Goal: Transaction & Acquisition: Purchase product/service

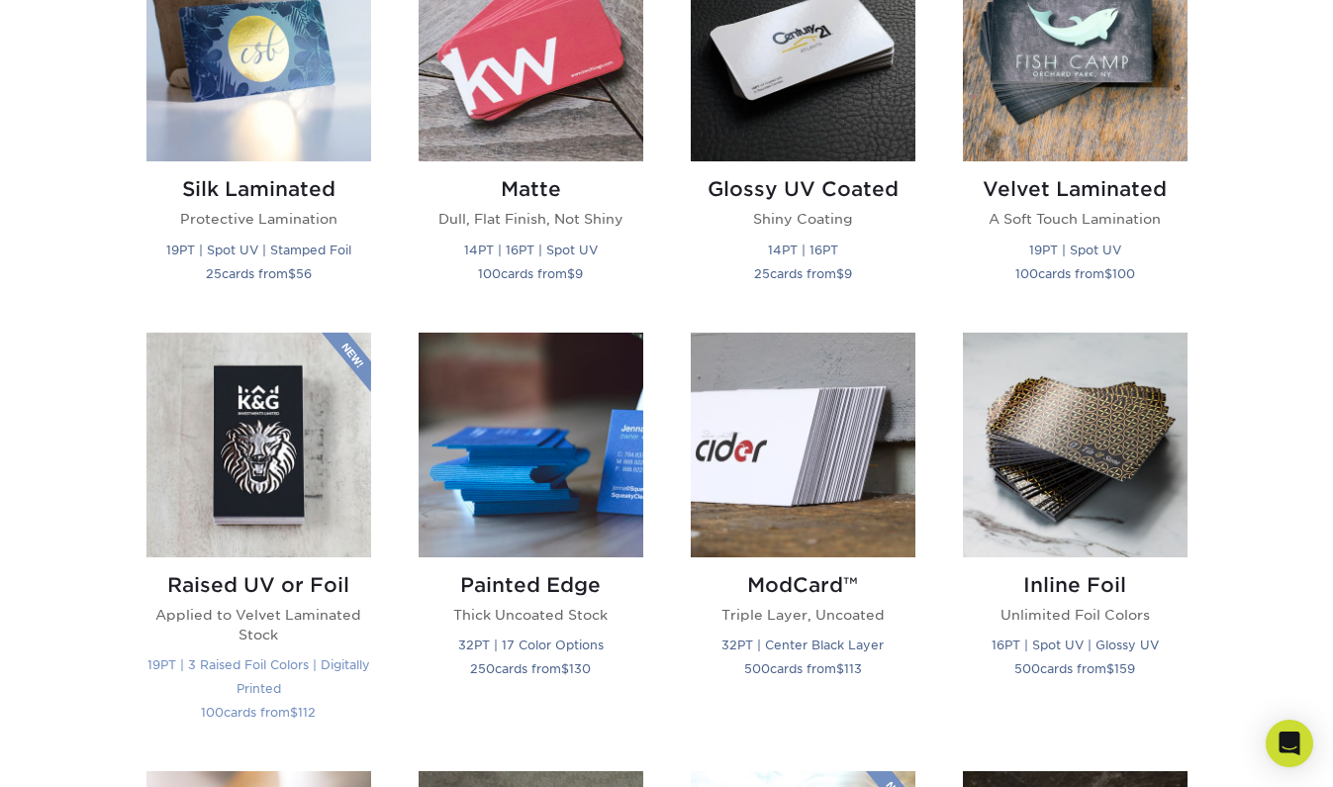
scroll to position [1068, 0]
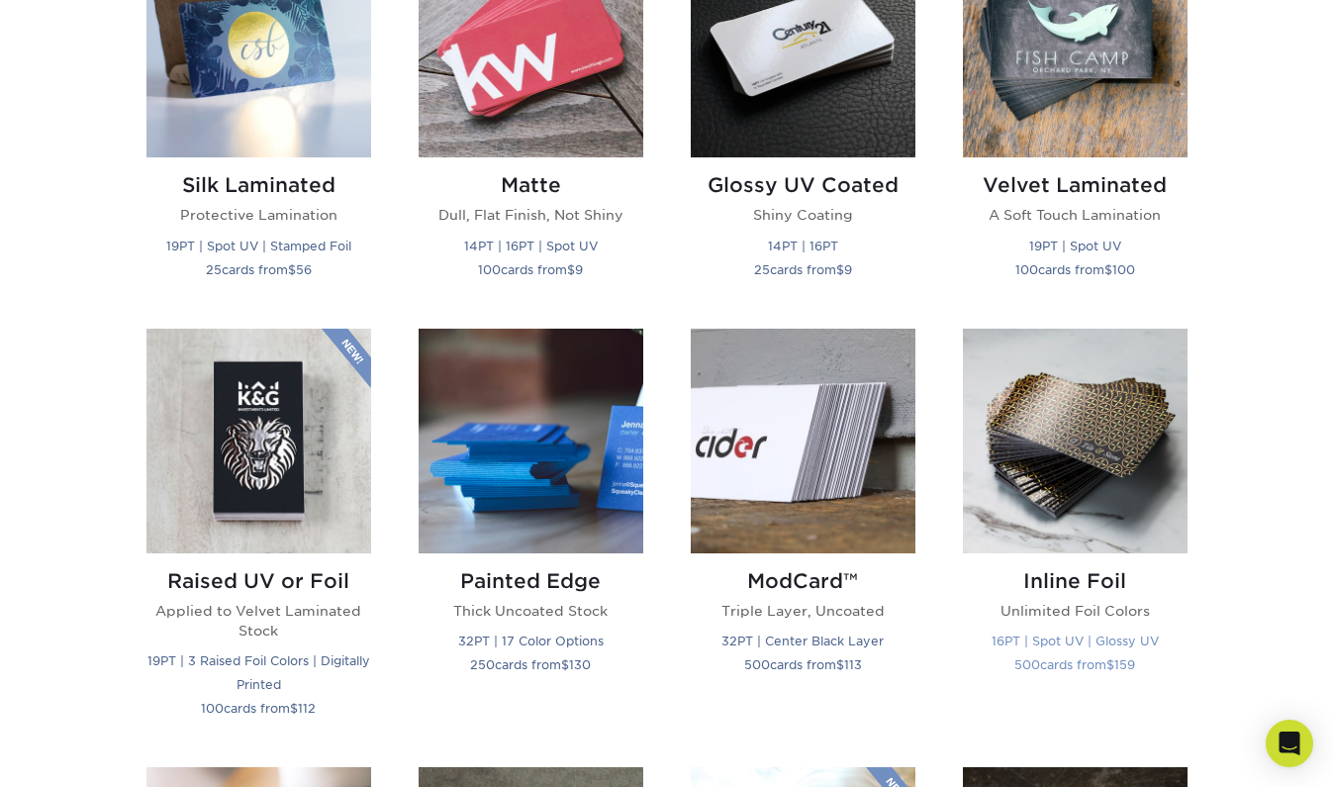
click at [1043, 445] on img at bounding box center [1075, 440] width 225 height 225
click at [516, 395] on img at bounding box center [531, 440] width 225 height 225
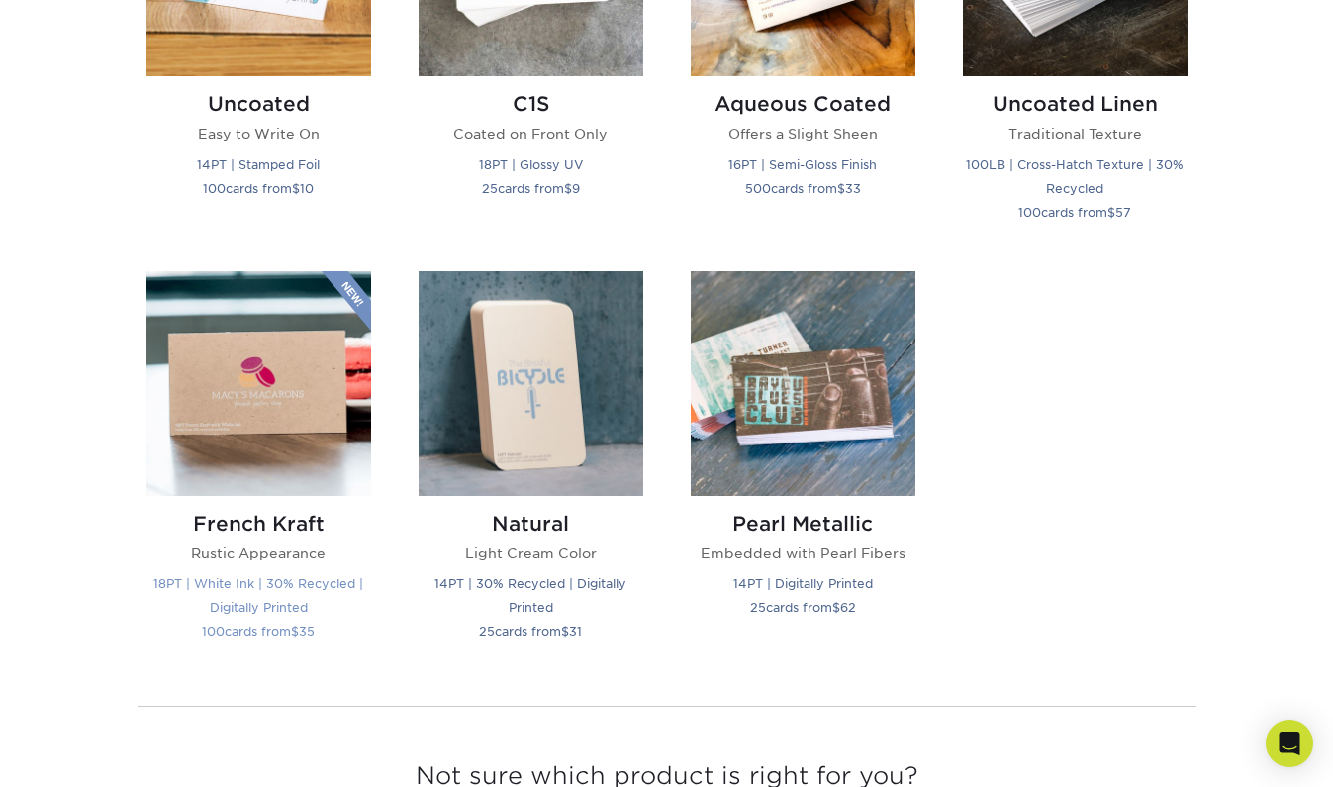
scroll to position [1987, 0]
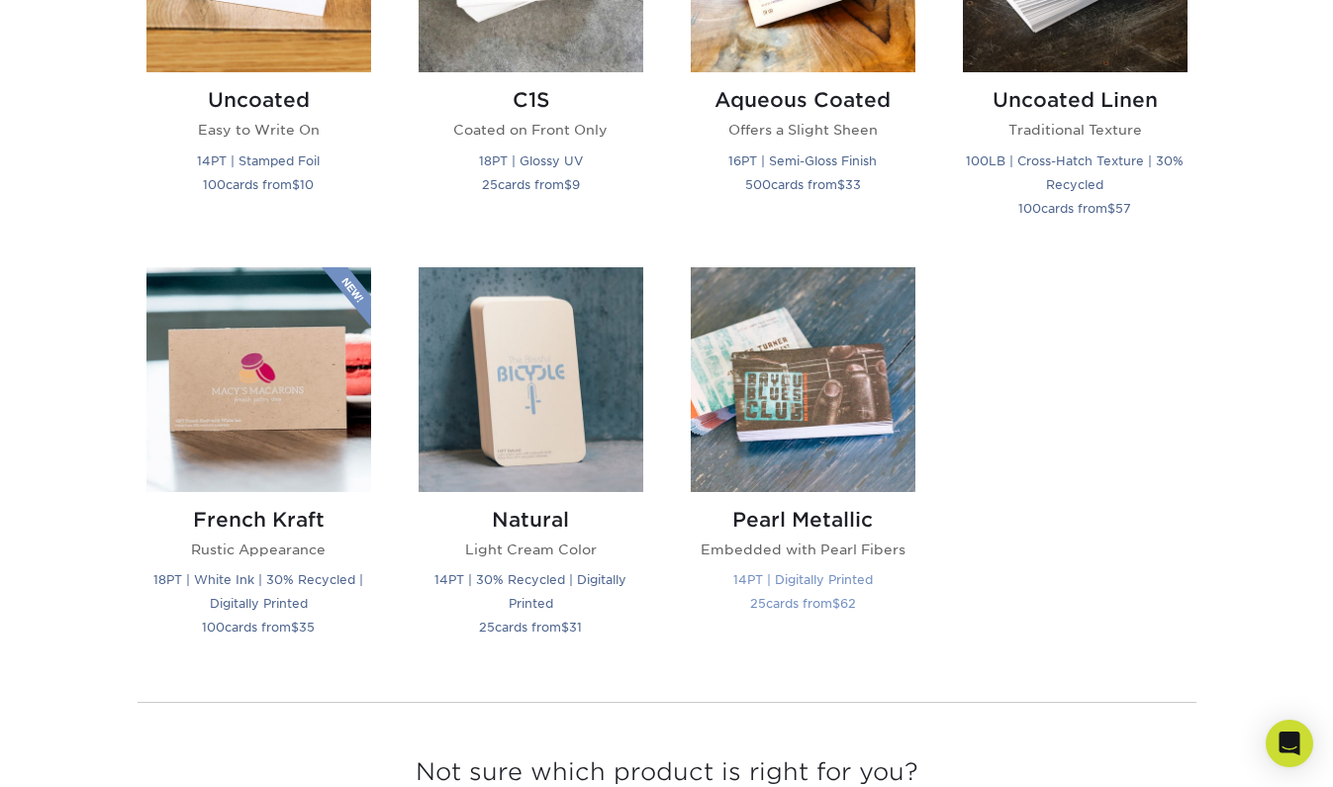
click at [760, 401] on img at bounding box center [803, 379] width 225 height 225
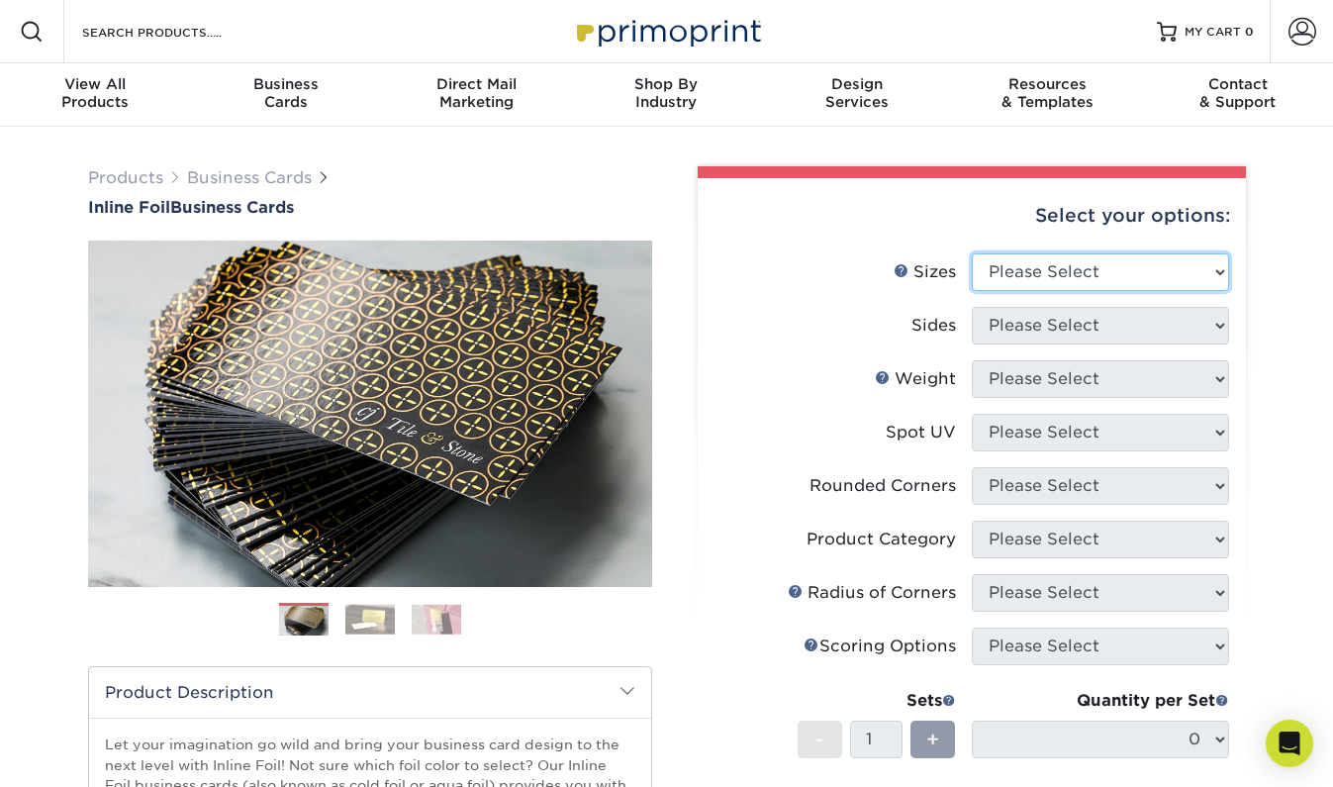
select select "2.00x3.50"
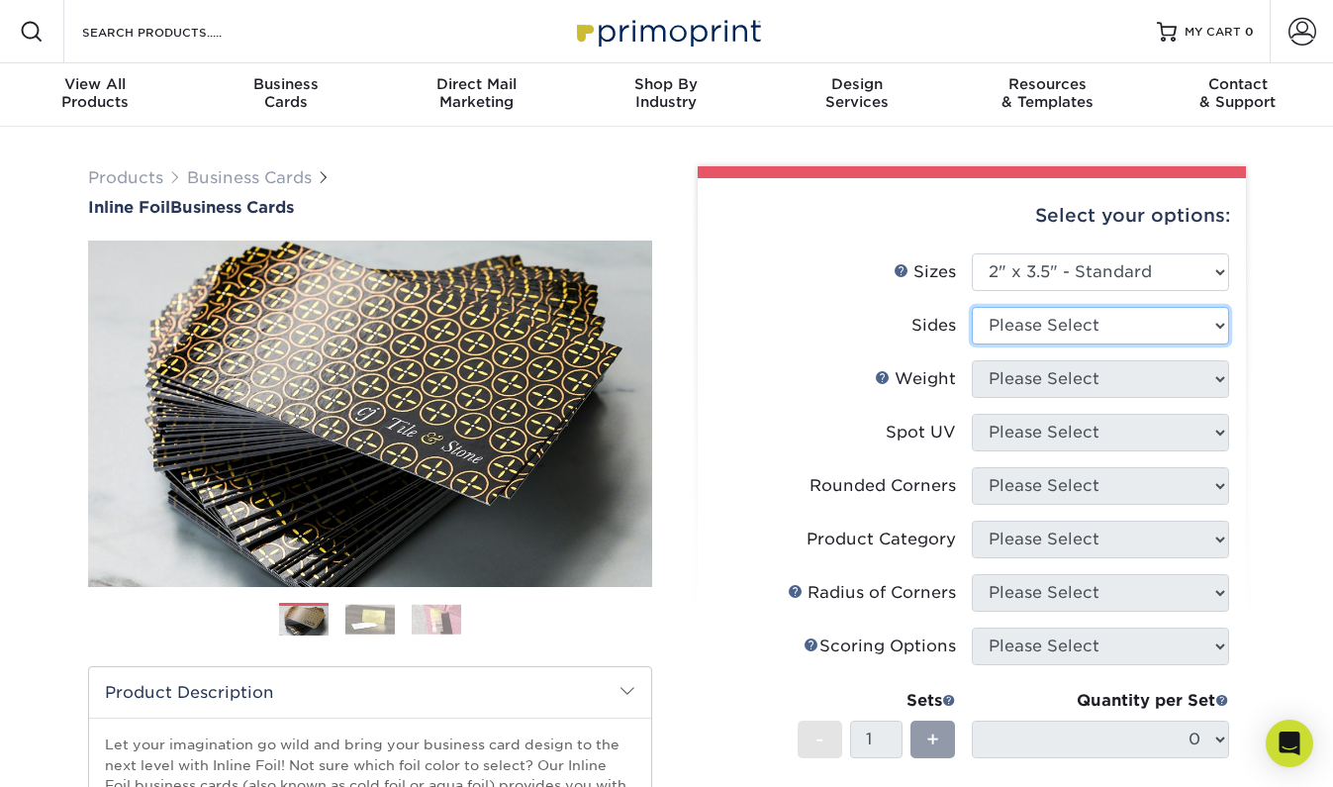
select select "34527644-b4fd-4ffb-9092-1318eefcd9d9"
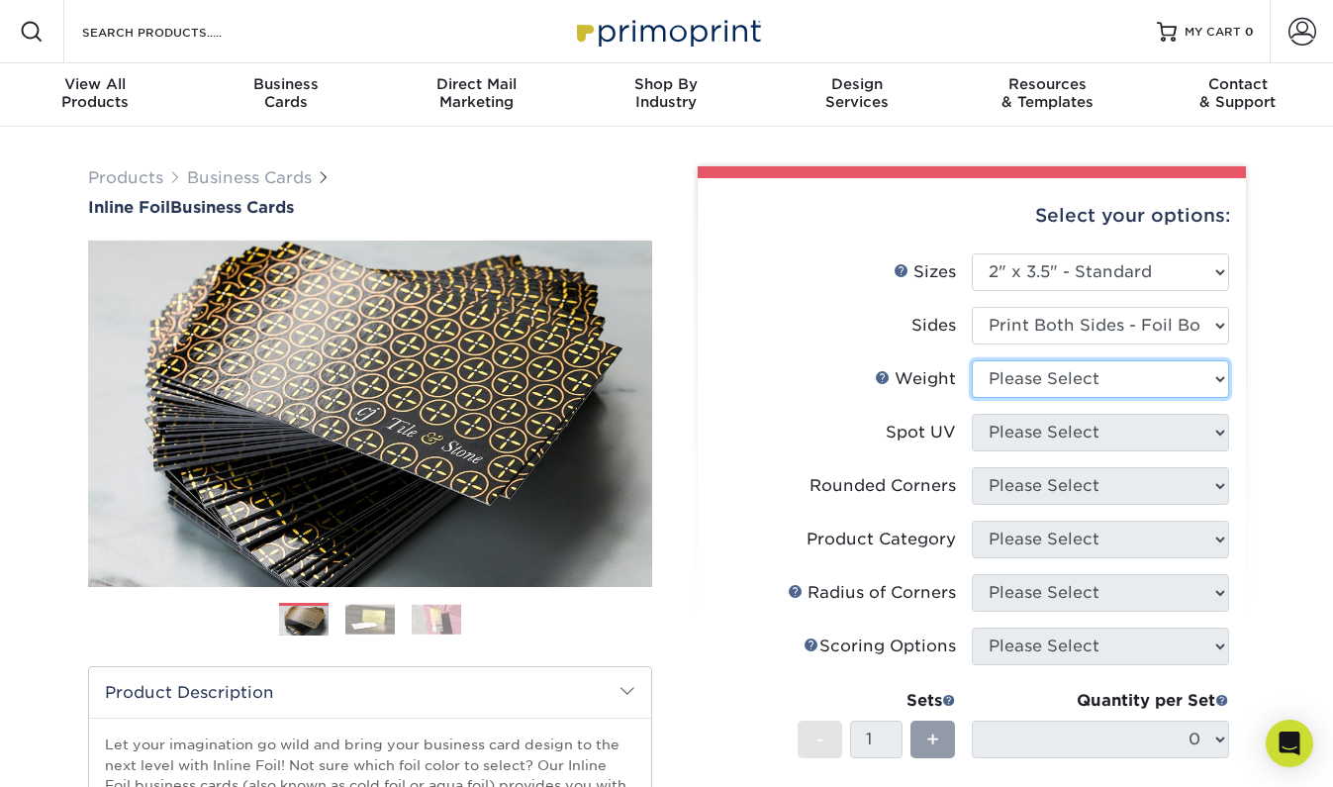
select select "16PT"
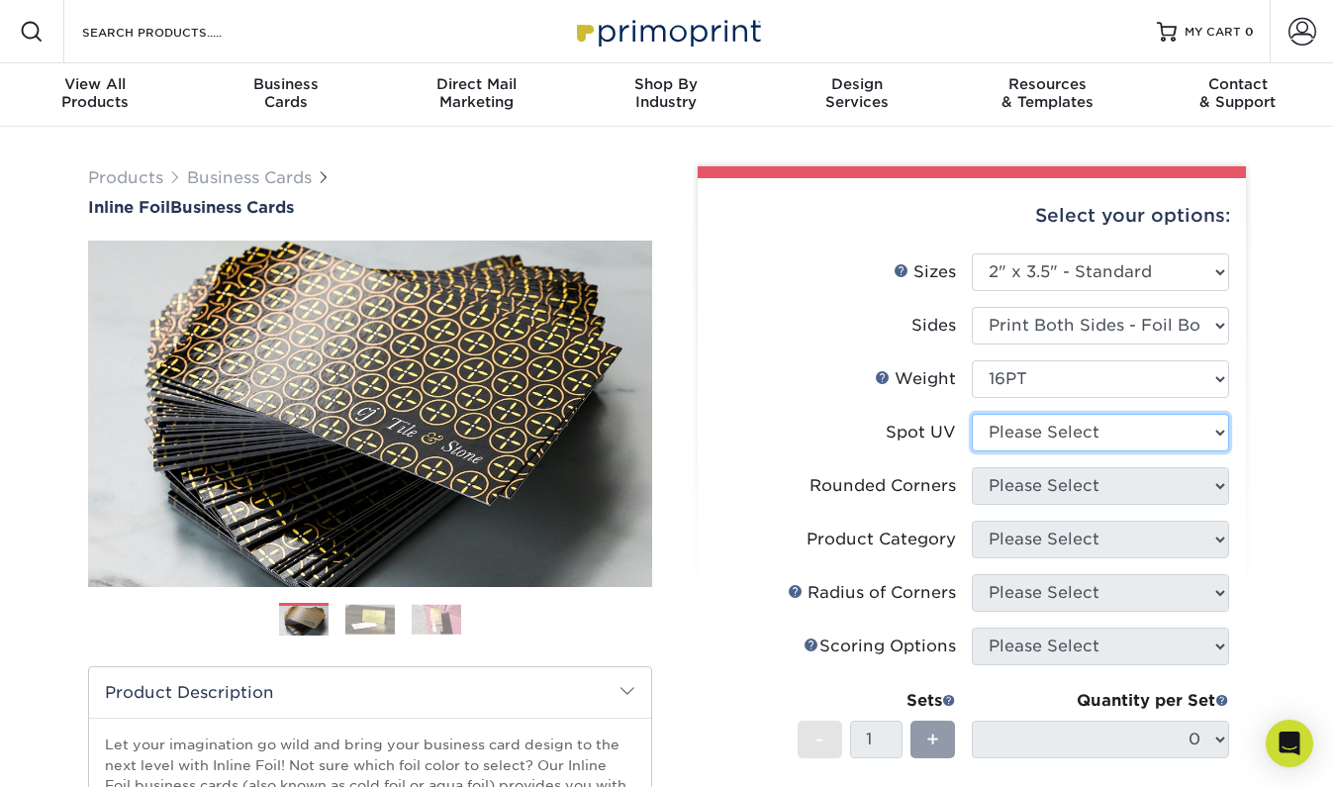
select select "0"
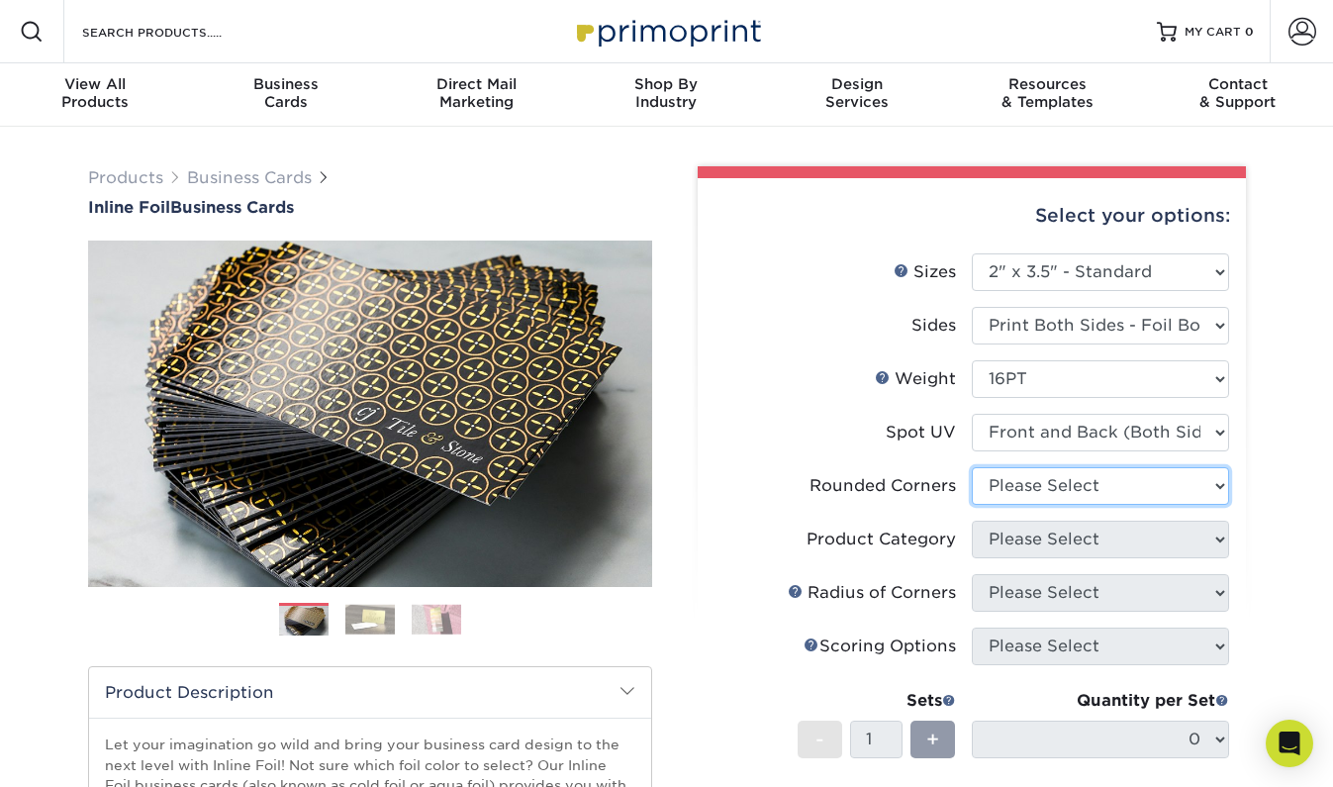
select select "7672df9e-0e0a-464d-8e1f-920c575e4da3"
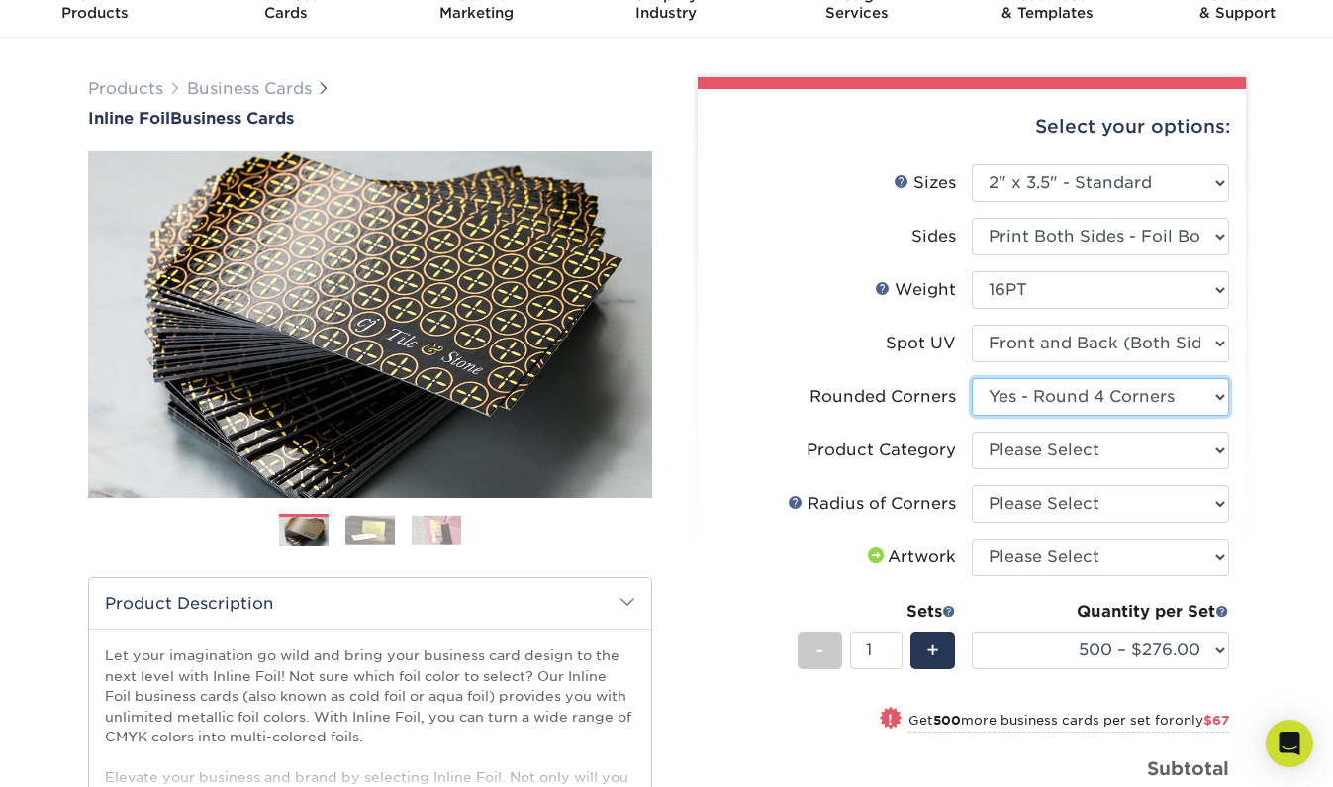
scroll to position [91, 0]
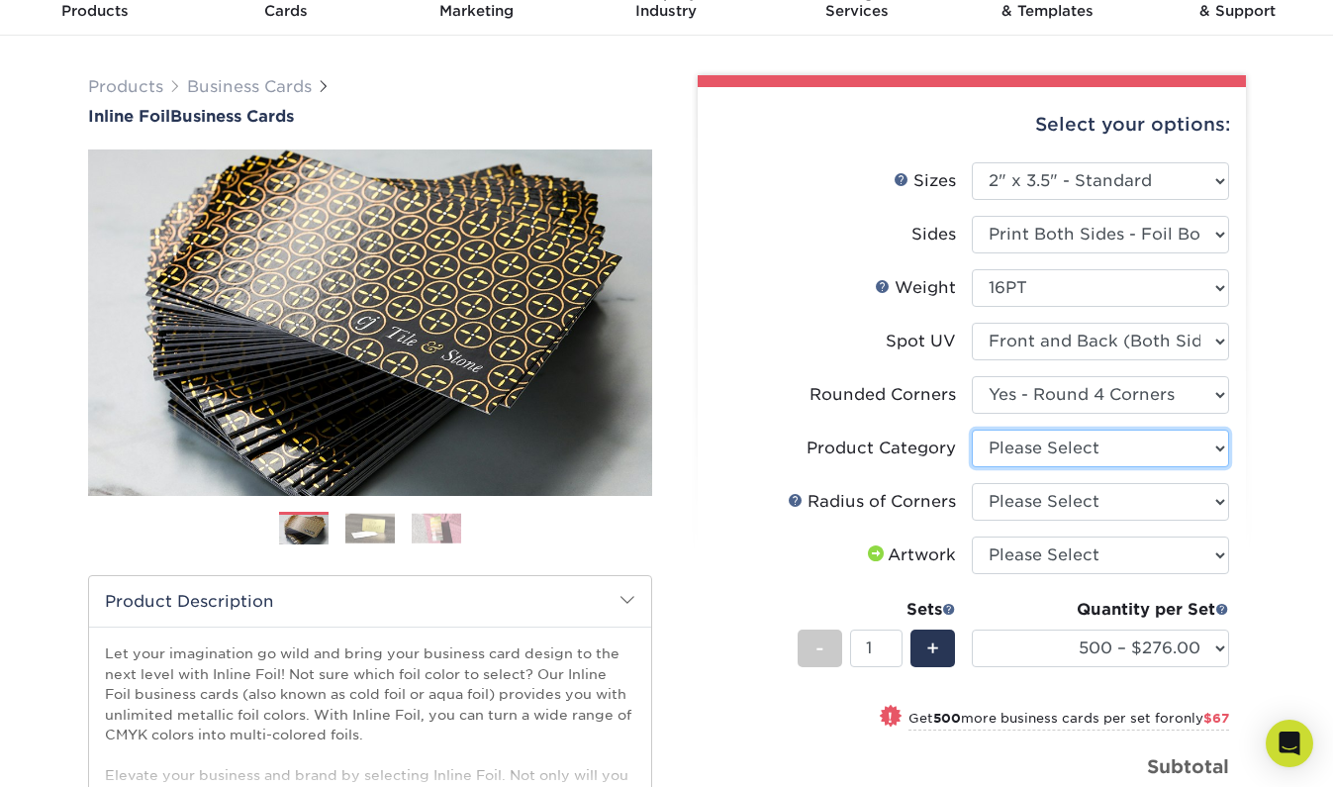
select select "3b5148f1-0588-4f88-a218-97bcfdce65c1"
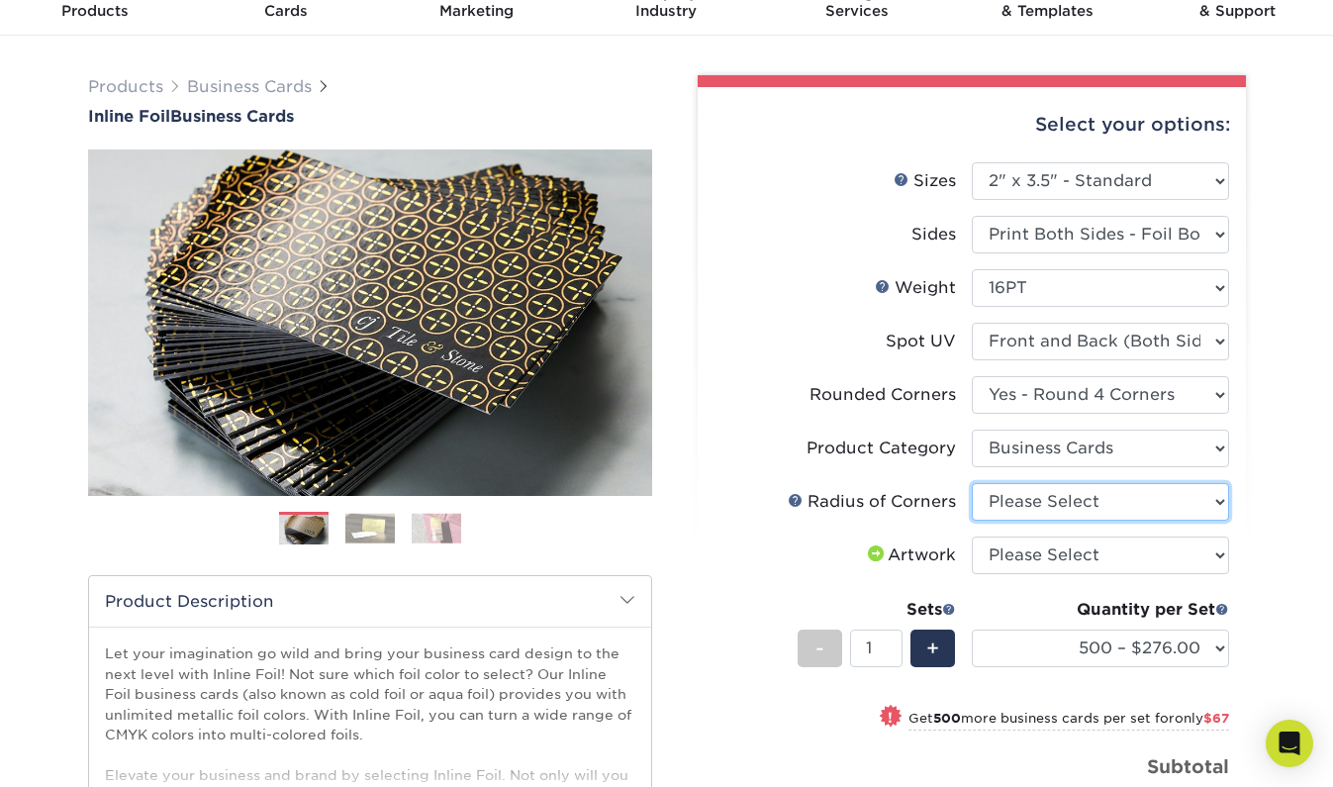
select select "589680c7-ee9a-431b-9d12-d7aeb1386a97"
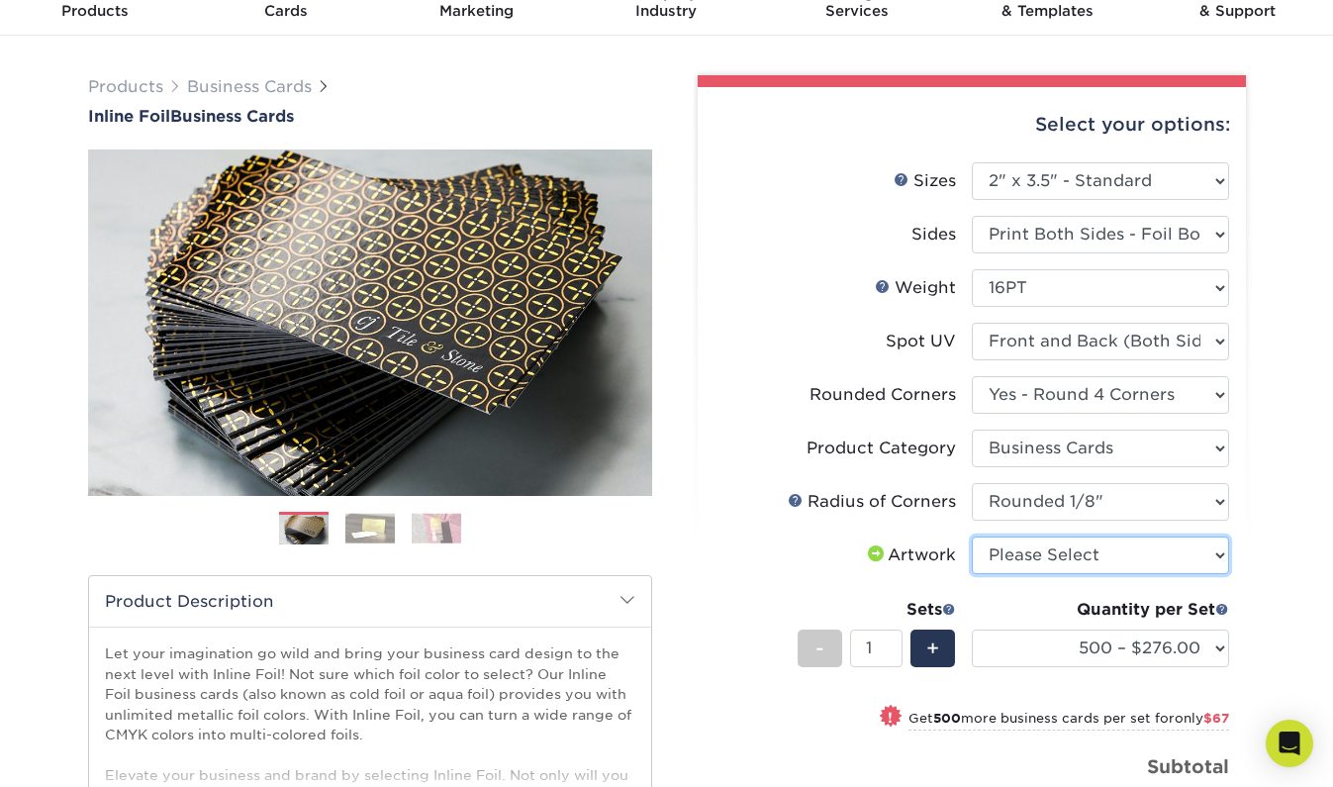
select select "upload"
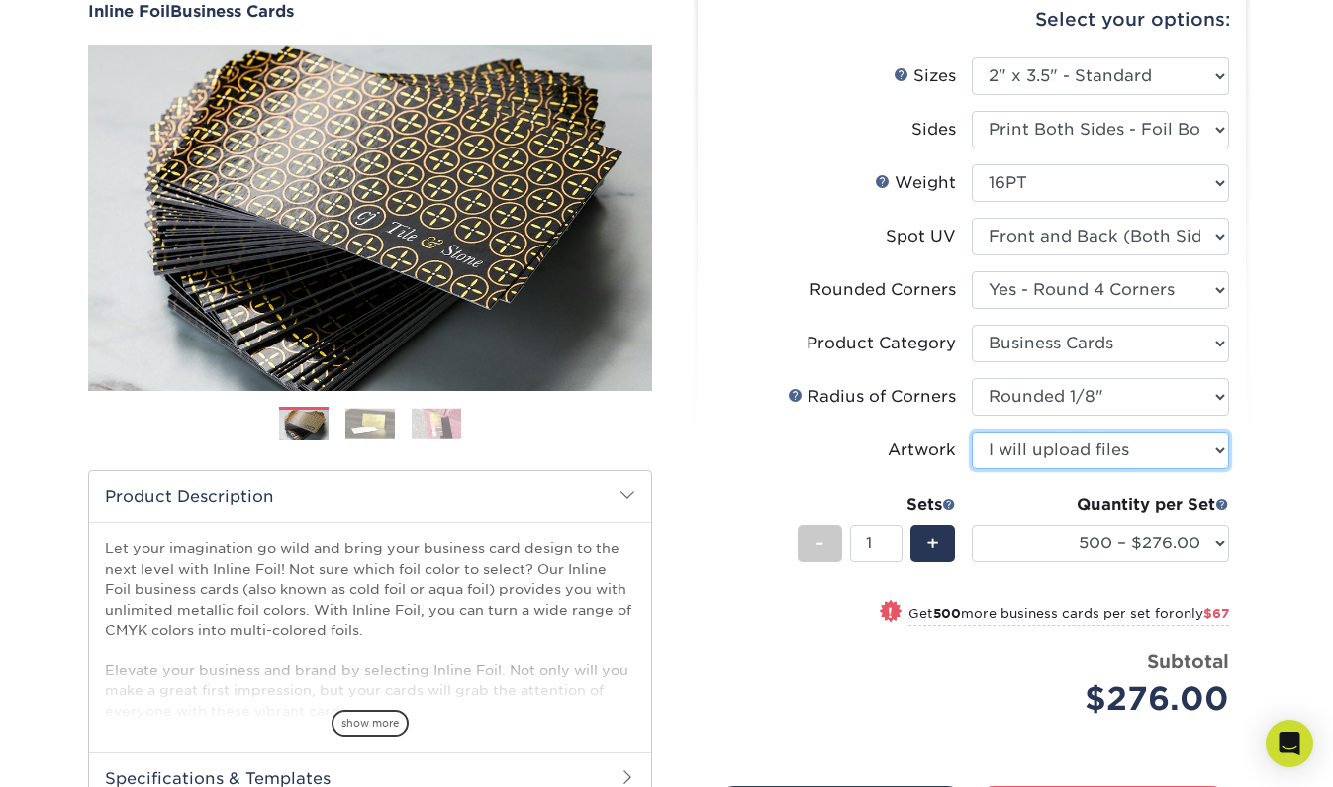
scroll to position [198, 0]
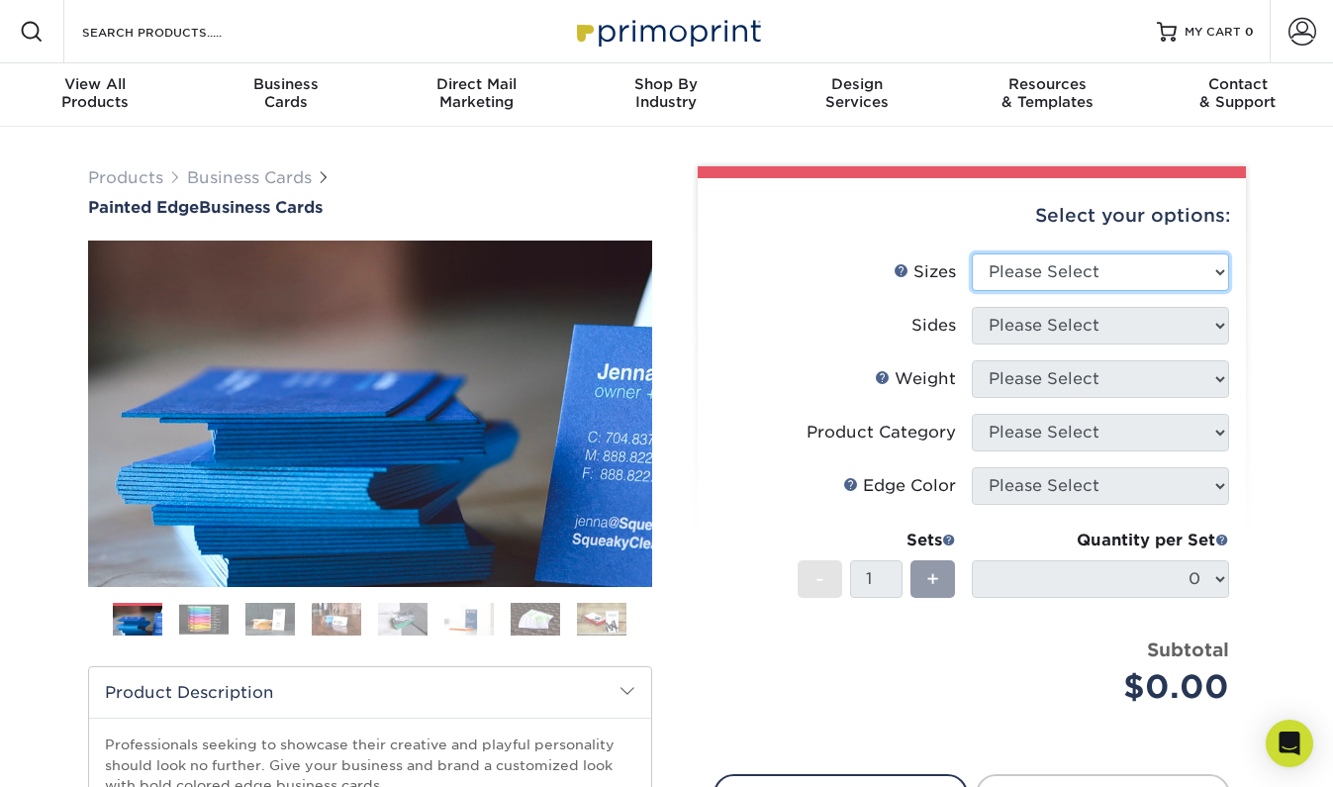
select select "2.00x3.50"
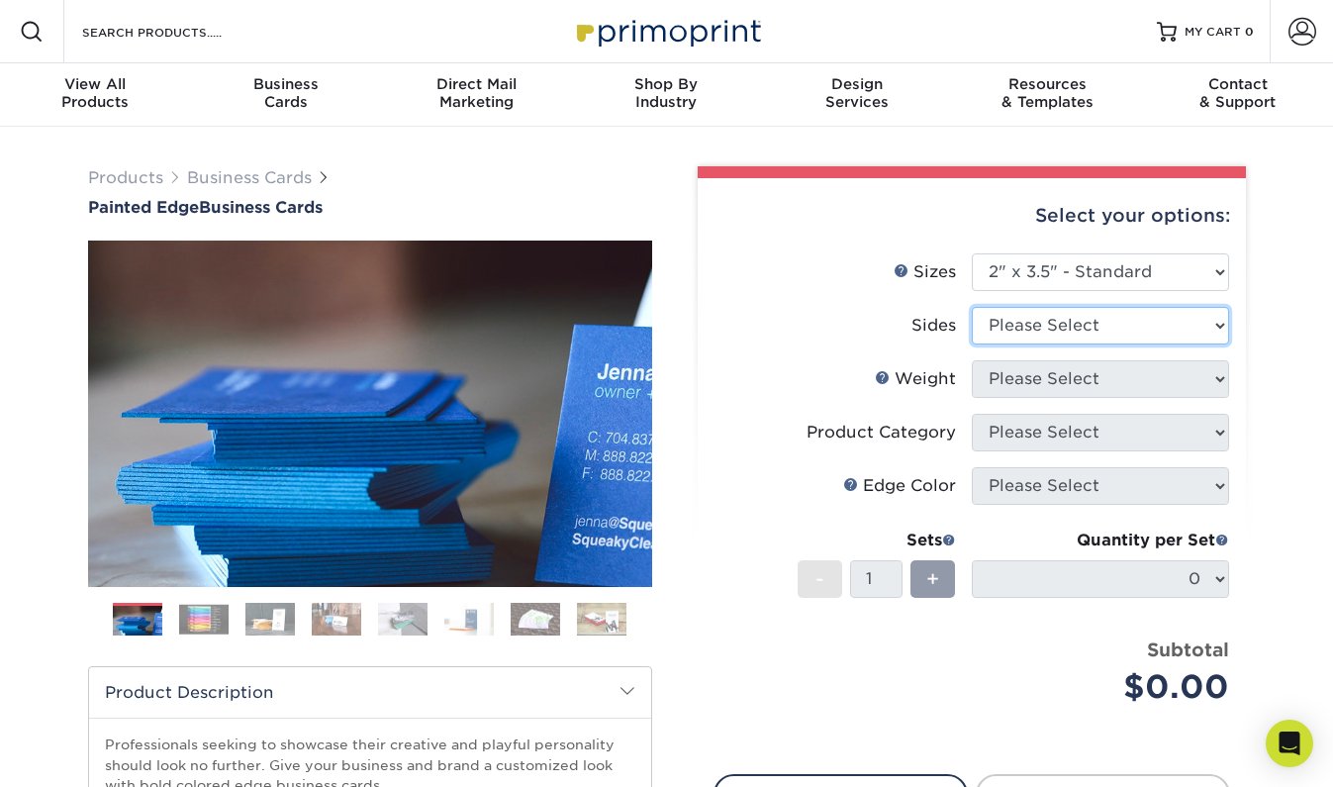
select select "13abbda7-1d64-4f25-8bb2-c179b224825d"
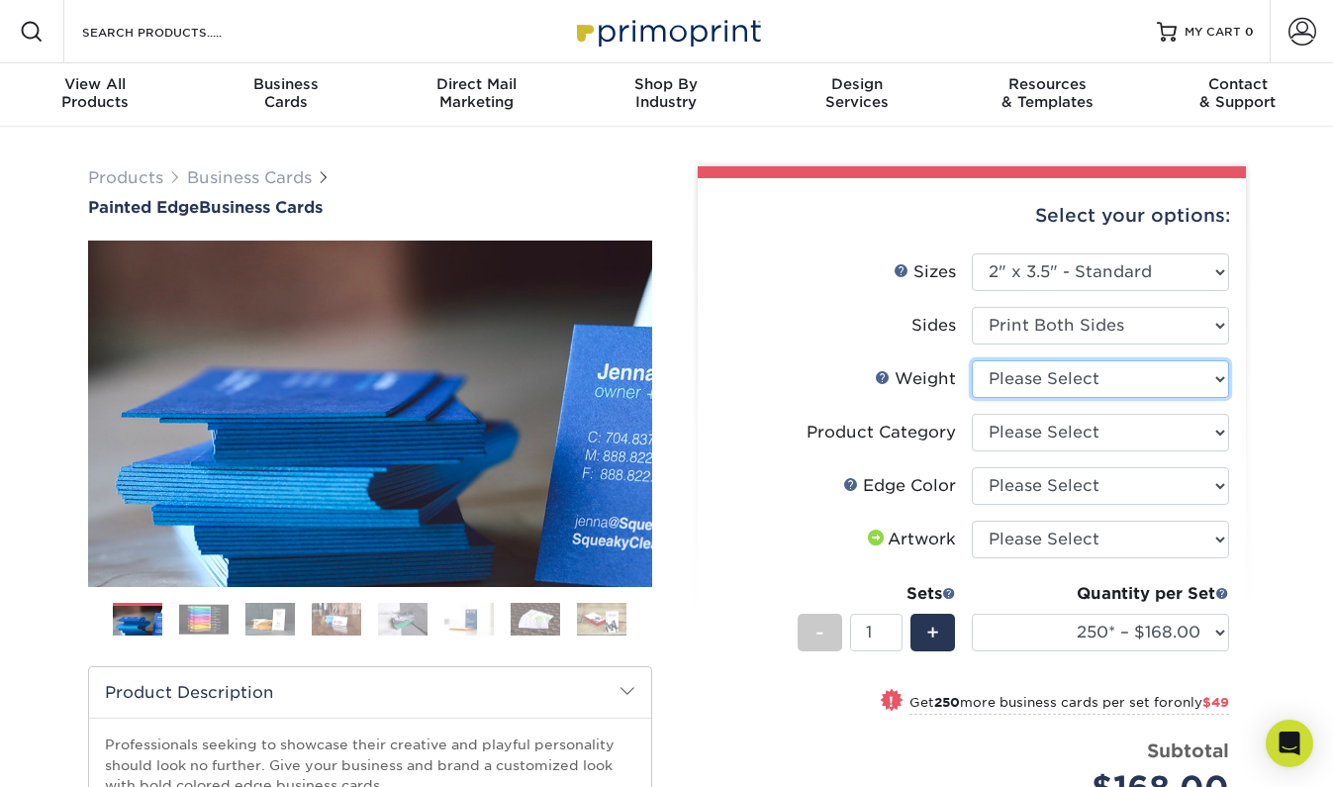
select select "32PTUC"
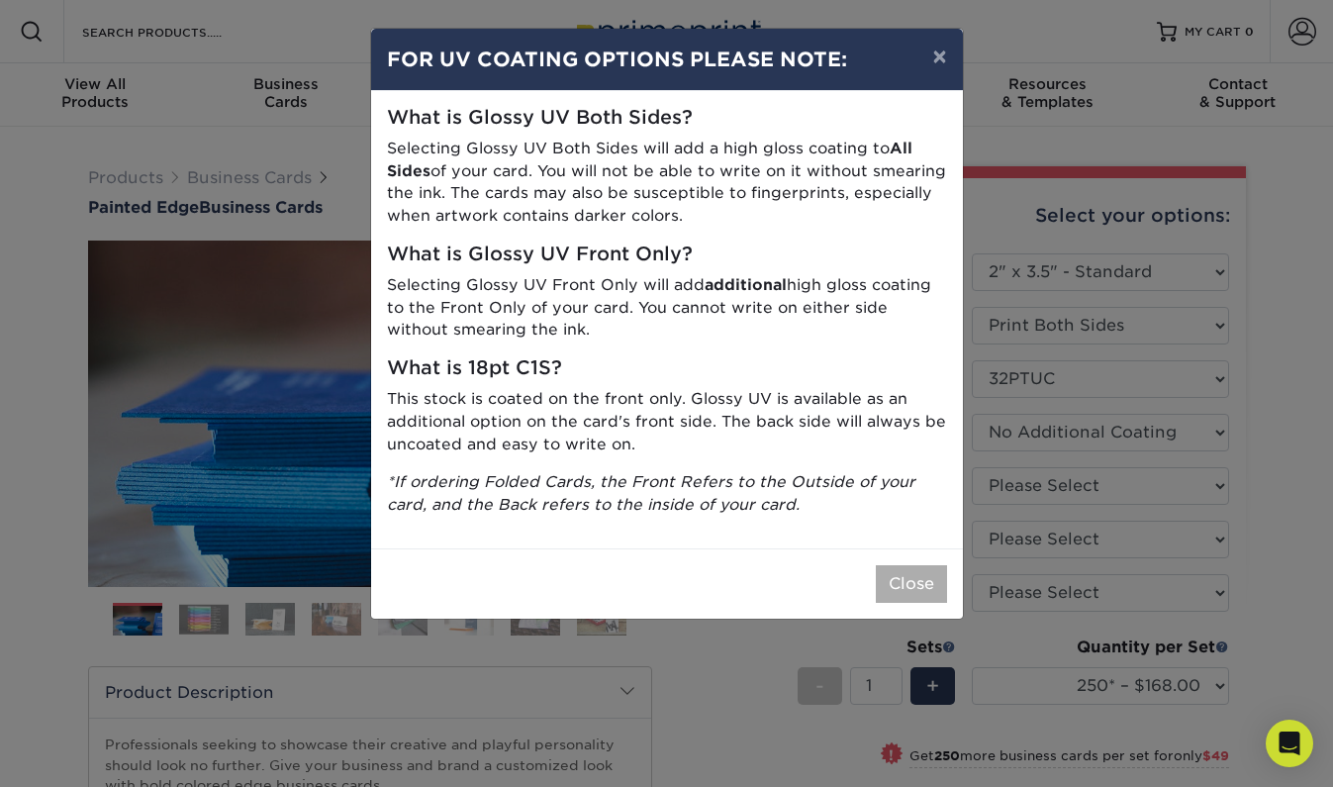
click at [908, 566] on button "Close" at bounding box center [911, 584] width 71 height 38
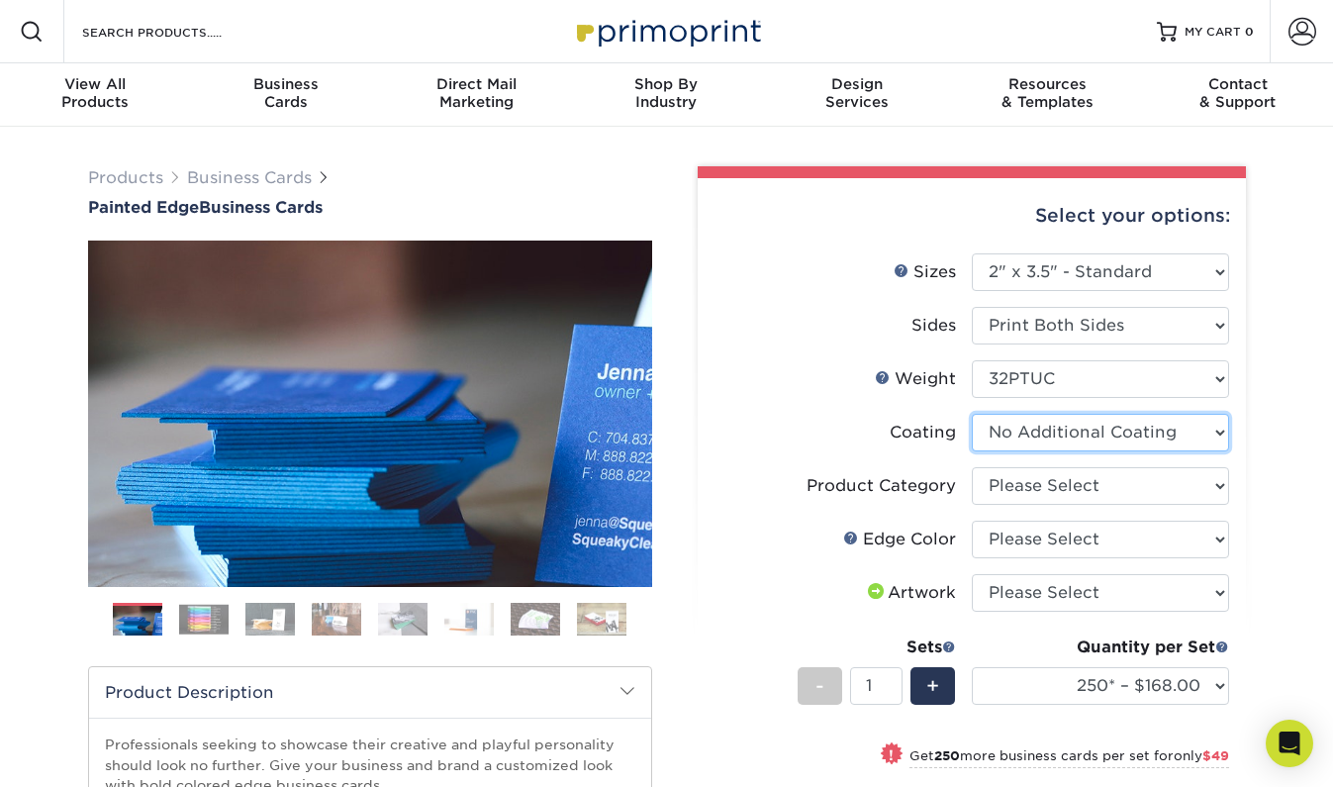
select select "-1"
select select
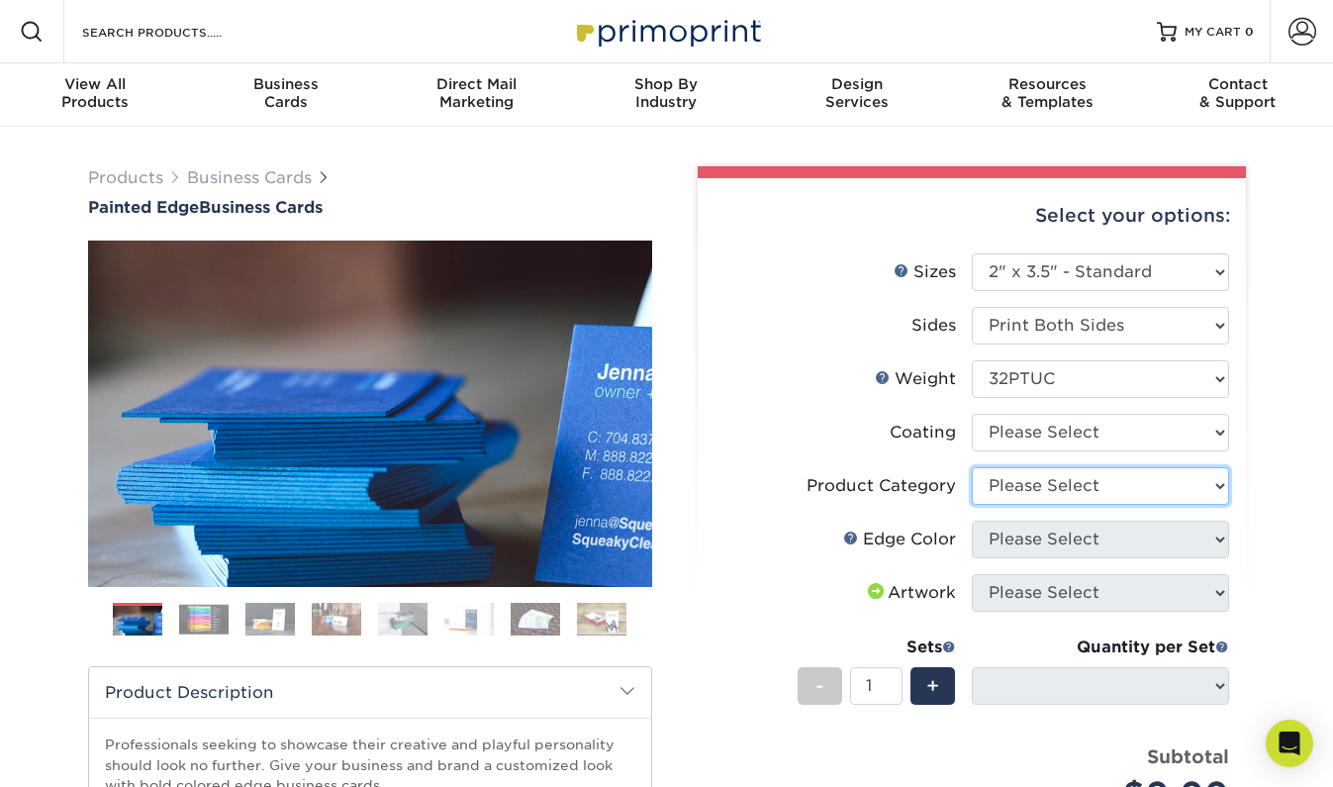
select select "3b5148f1-0588-4f88-a218-97bcfdce65c1"
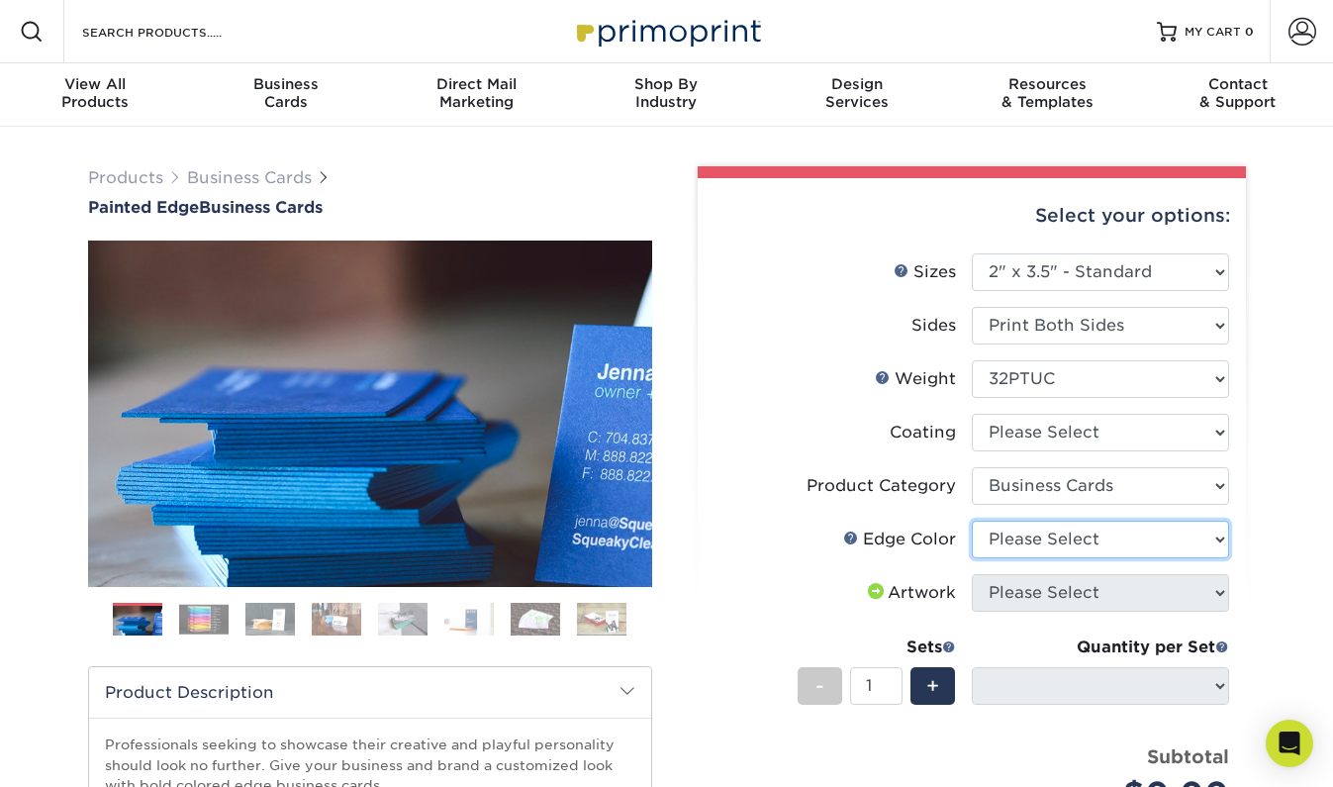
select select "211cd225-22d2-46f5-b9be-c5fa0d34557d"
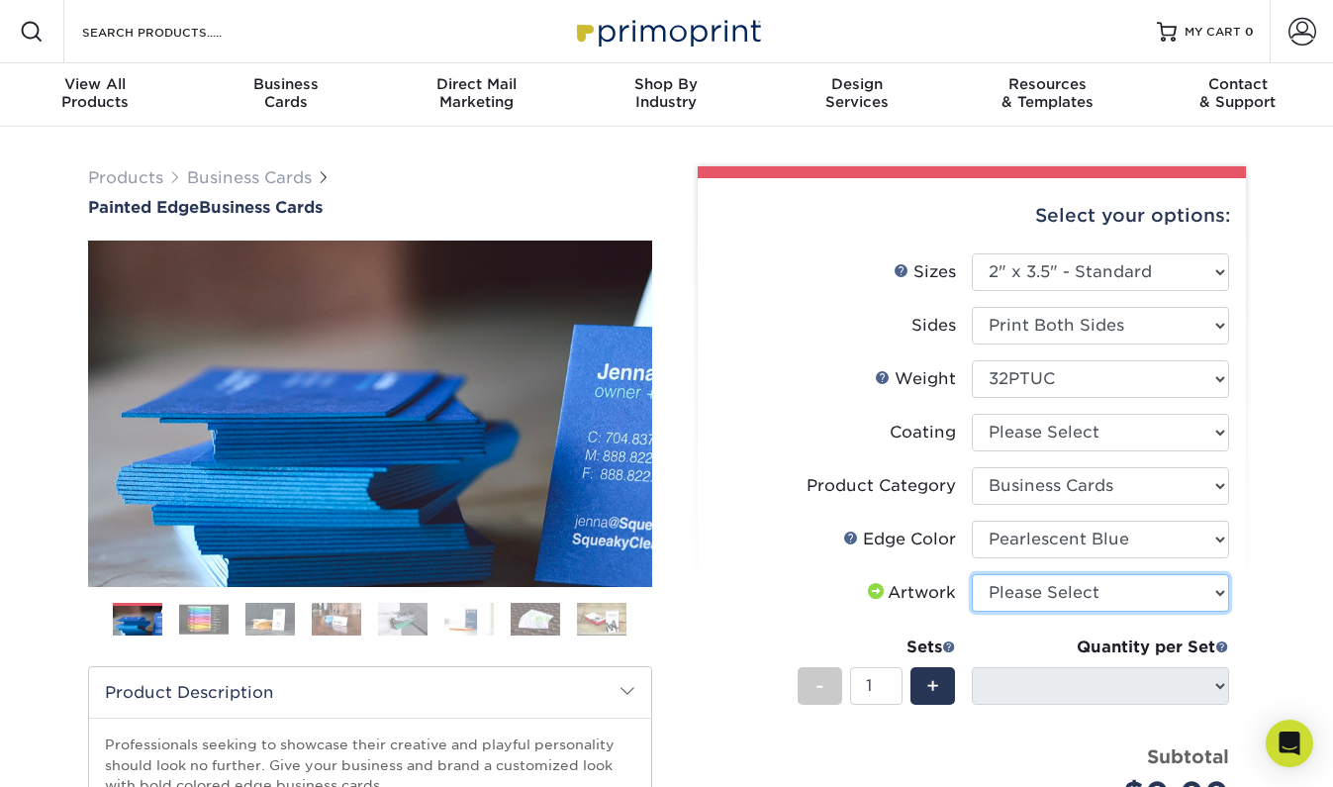
select select "upload"
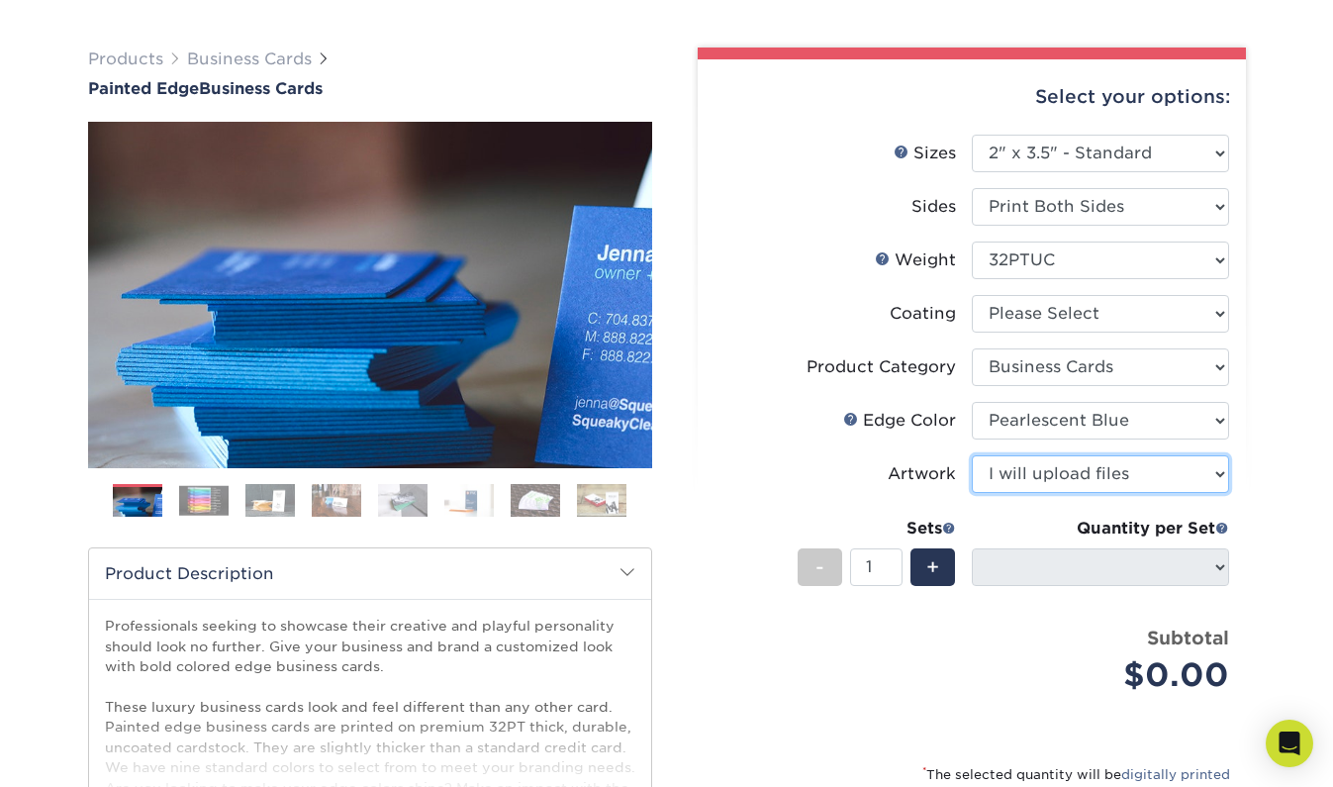
scroll to position [124, 0]
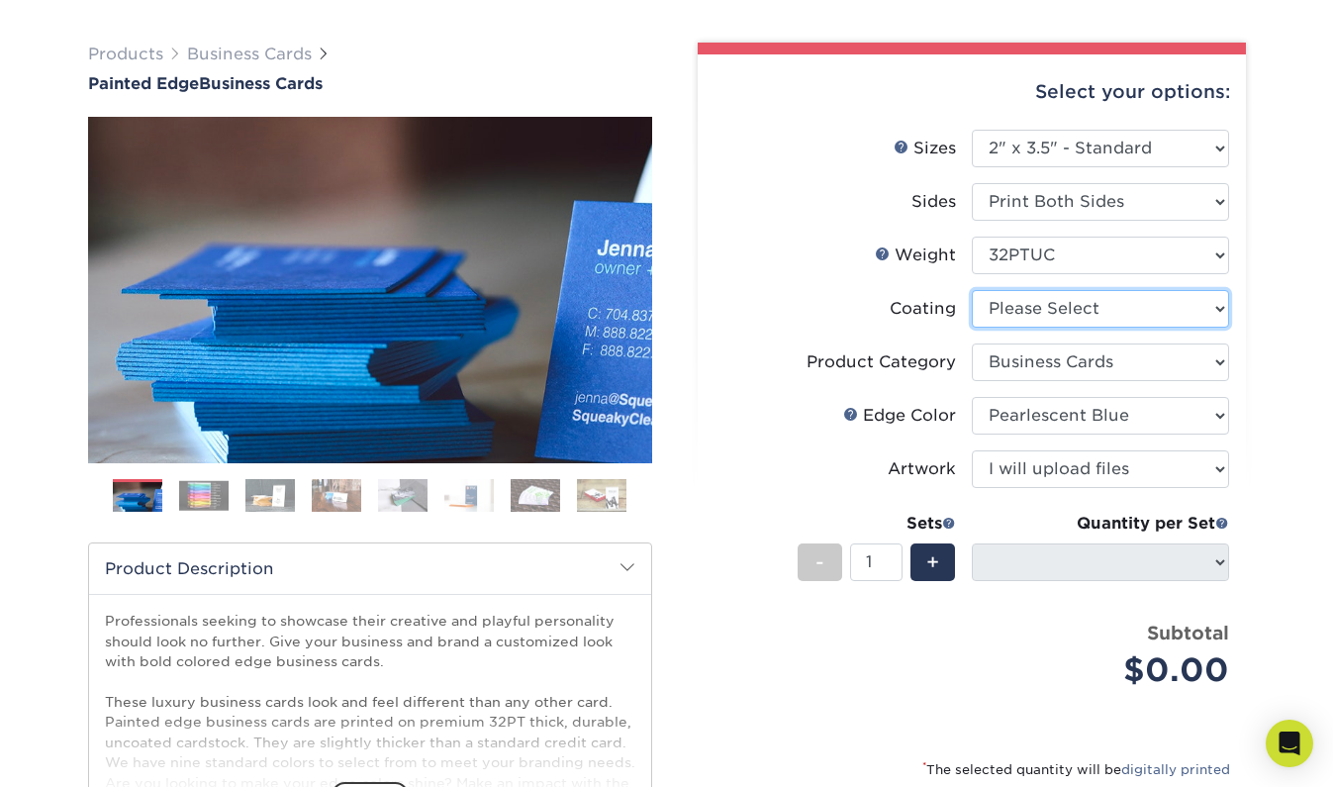
select select "3e7618de-abca-4bda-9f97-8b9129e913d8"
select select "-1"
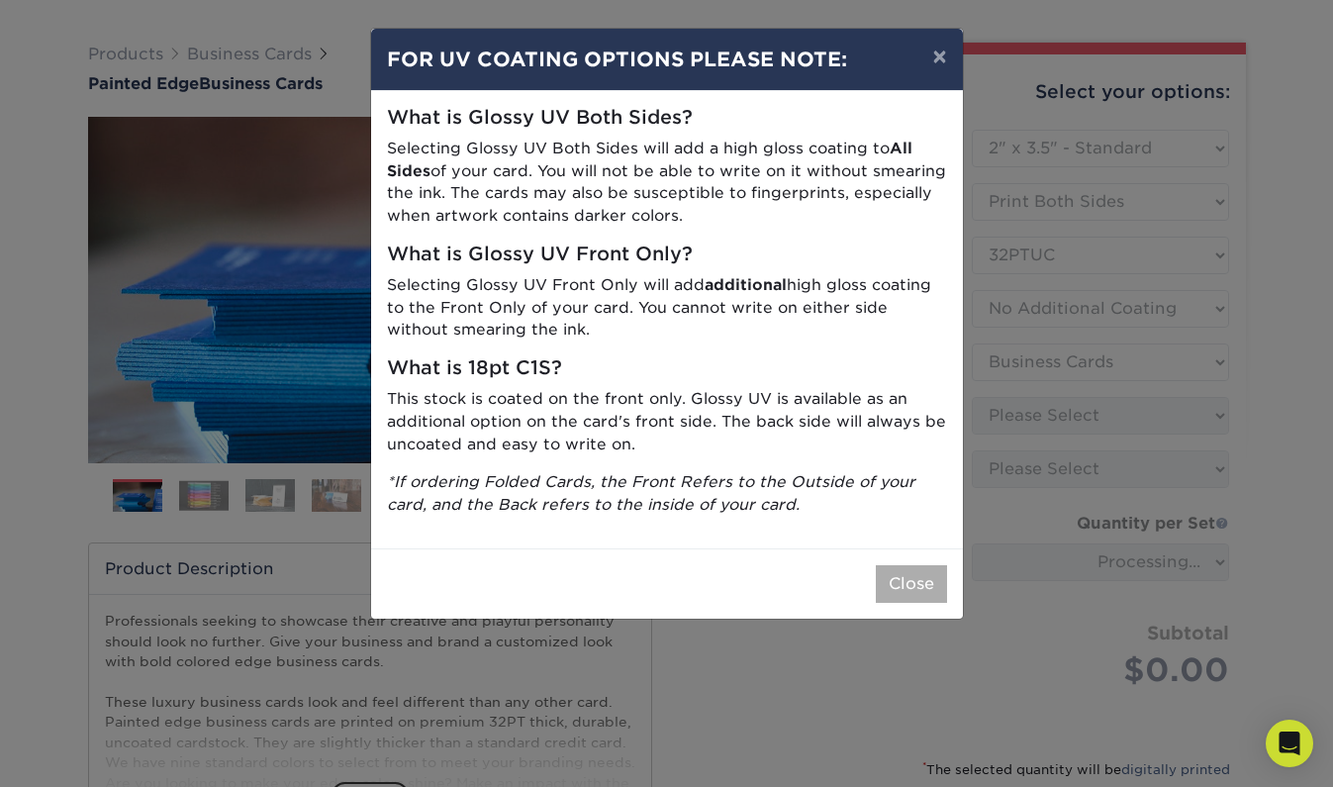
click at [917, 569] on button "Close" at bounding box center [911, 584] width 71 height 38
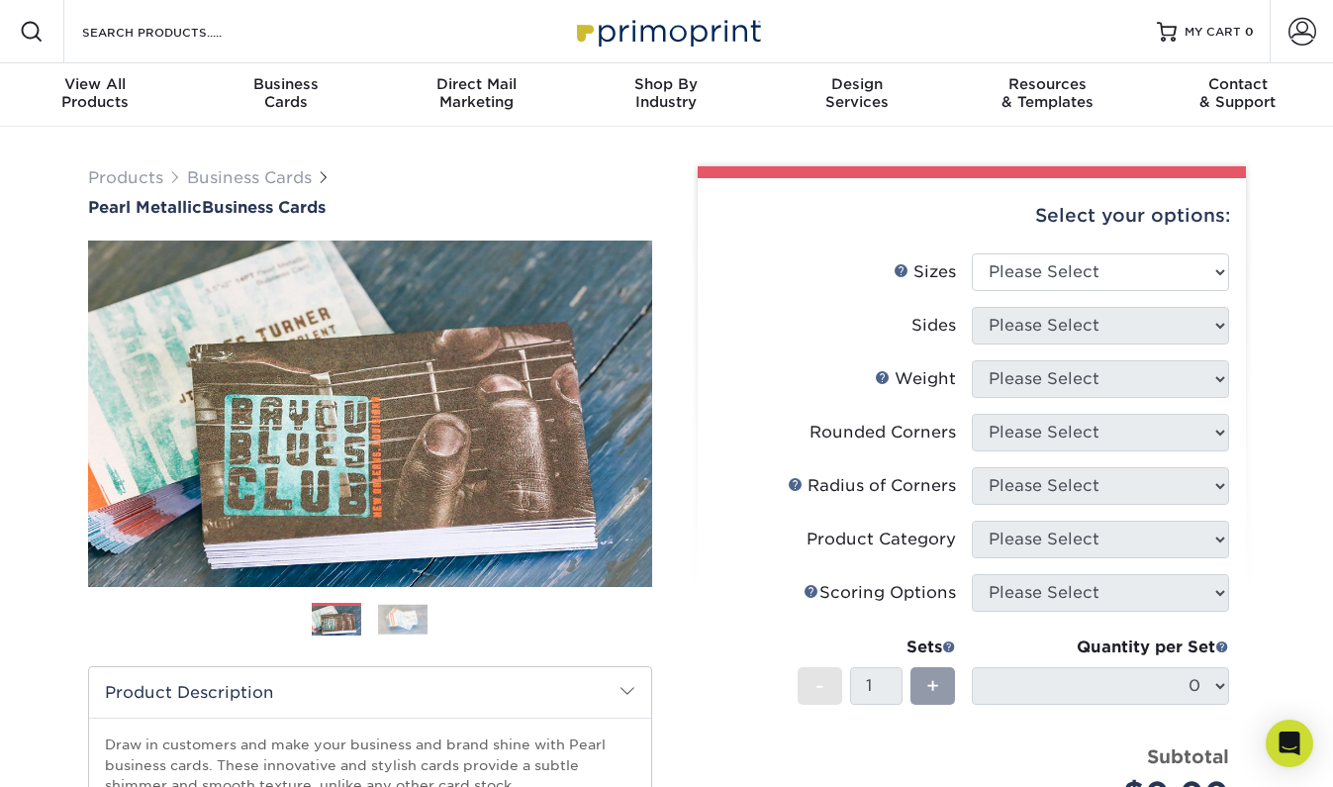
click at [414, 612] on img at bounding box center [402, 619] width 49 height 31
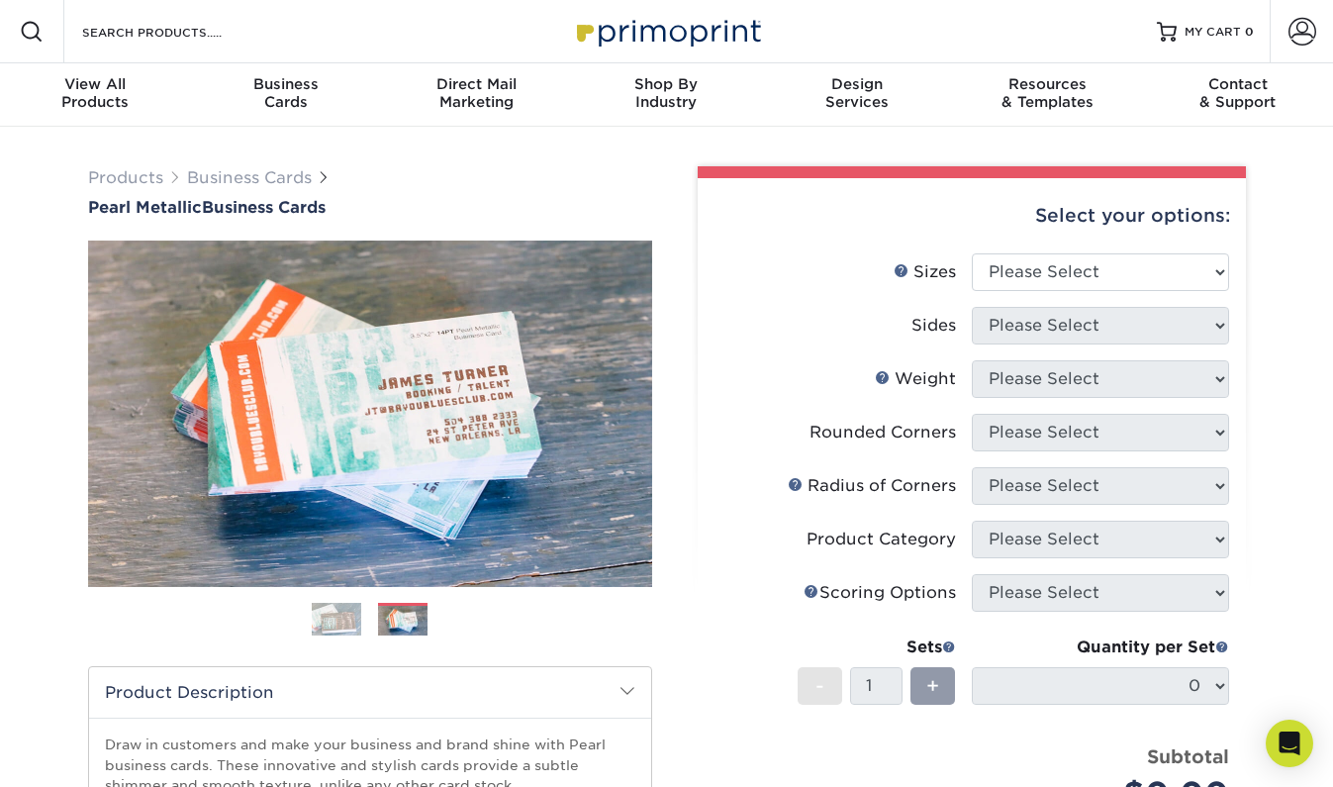
click at [356, 620] on img at bounding box center [336, 619] width 49 height 49
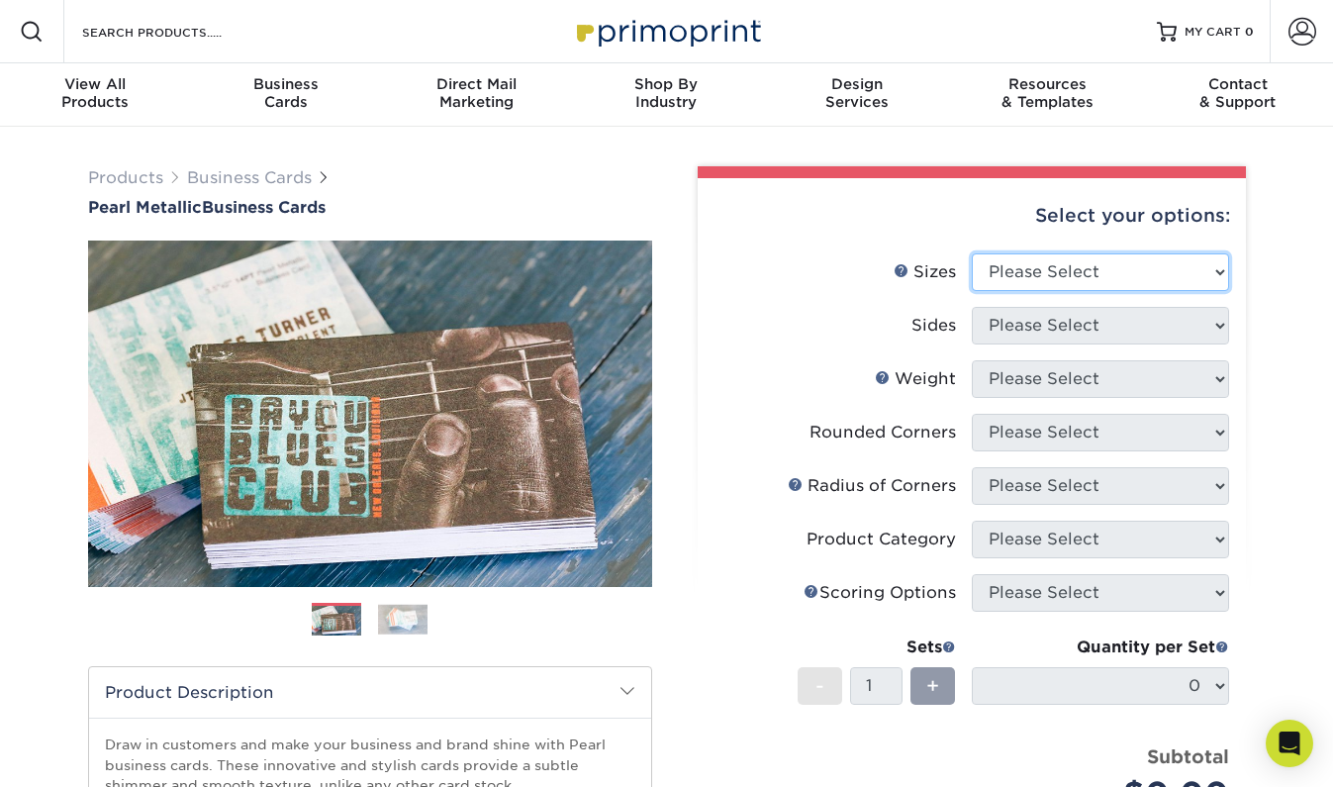
select select "2.00x3.50"
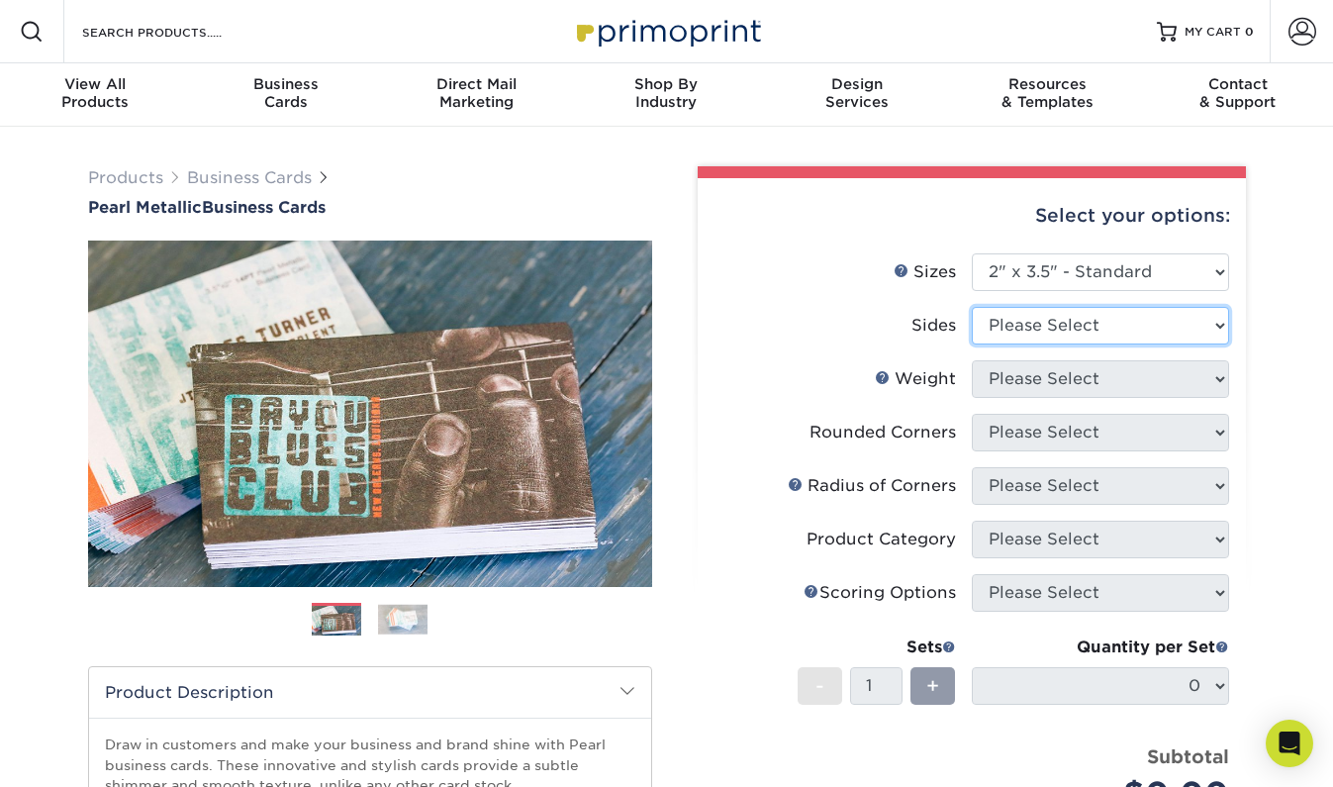
select select "13abbda7-1d64-4f25-8bb2-c179b224825d"
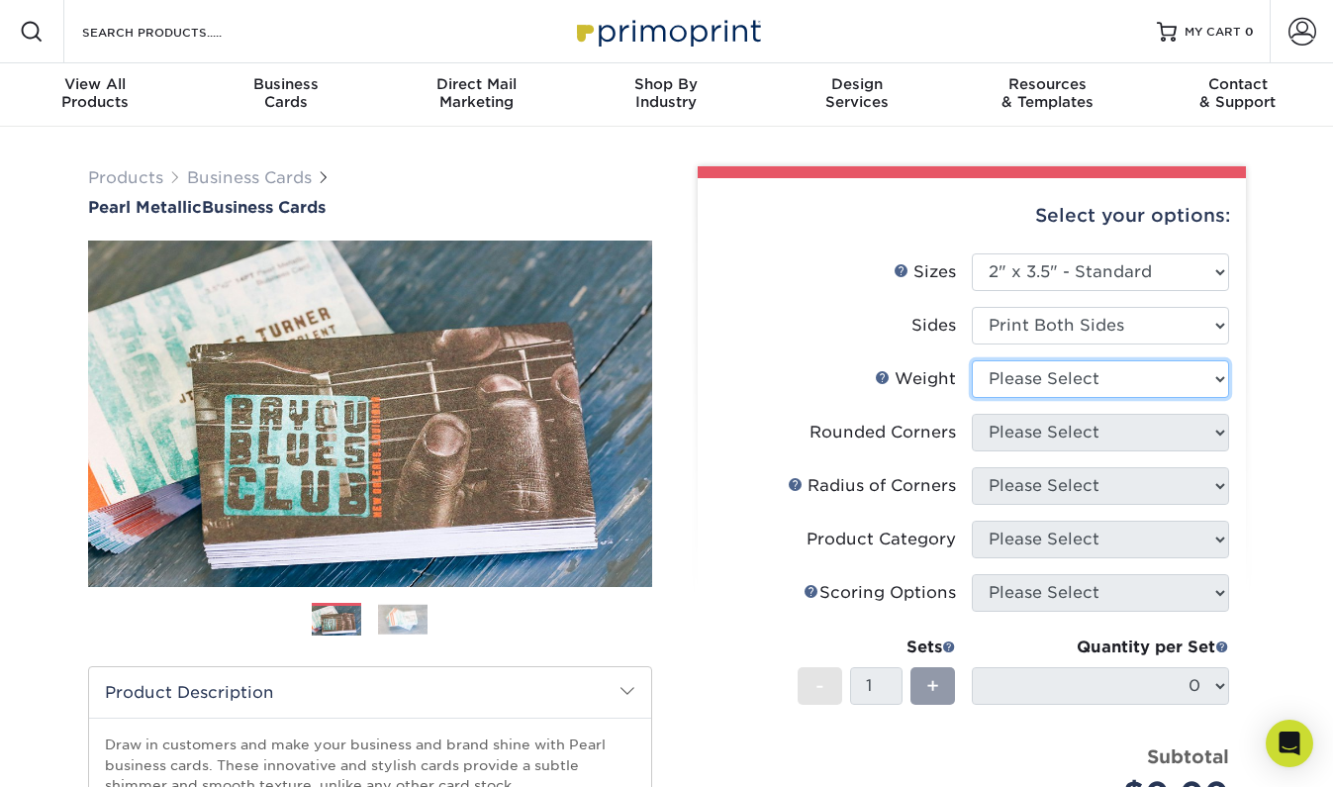
select select "14PTPM"
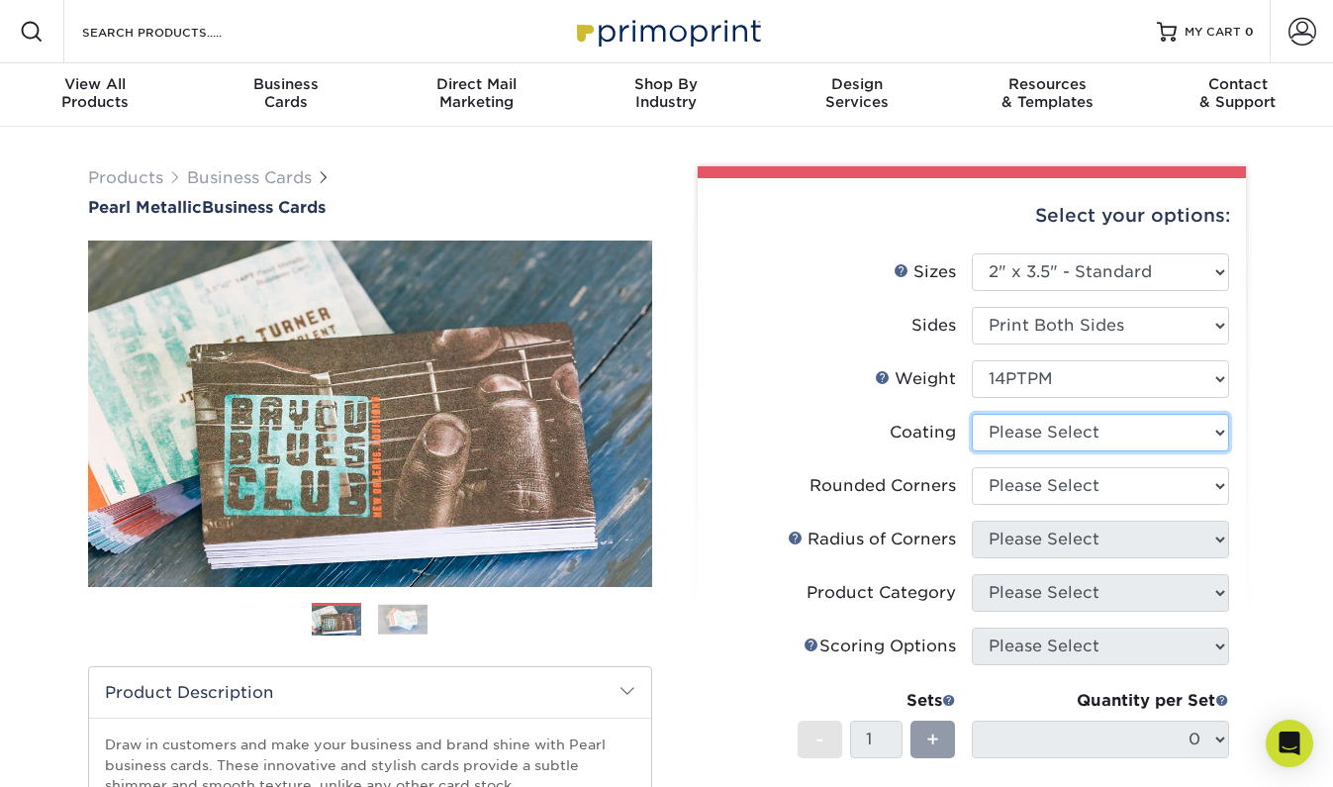
select select "3e7618de-abca-4bda-9f97-8b9129e913d8"
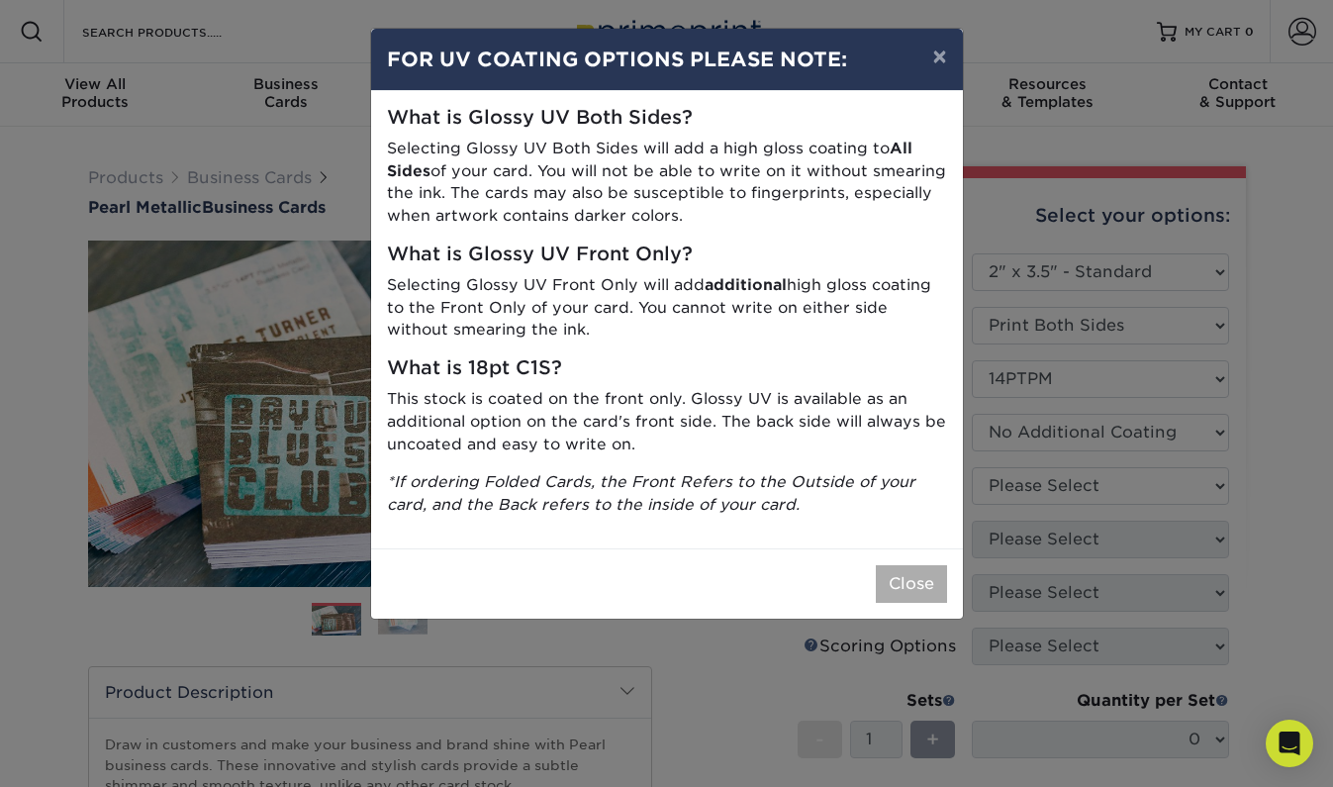
click at [918, 580] on button "Close" at bounding box center [911, 584] width 71 height 38
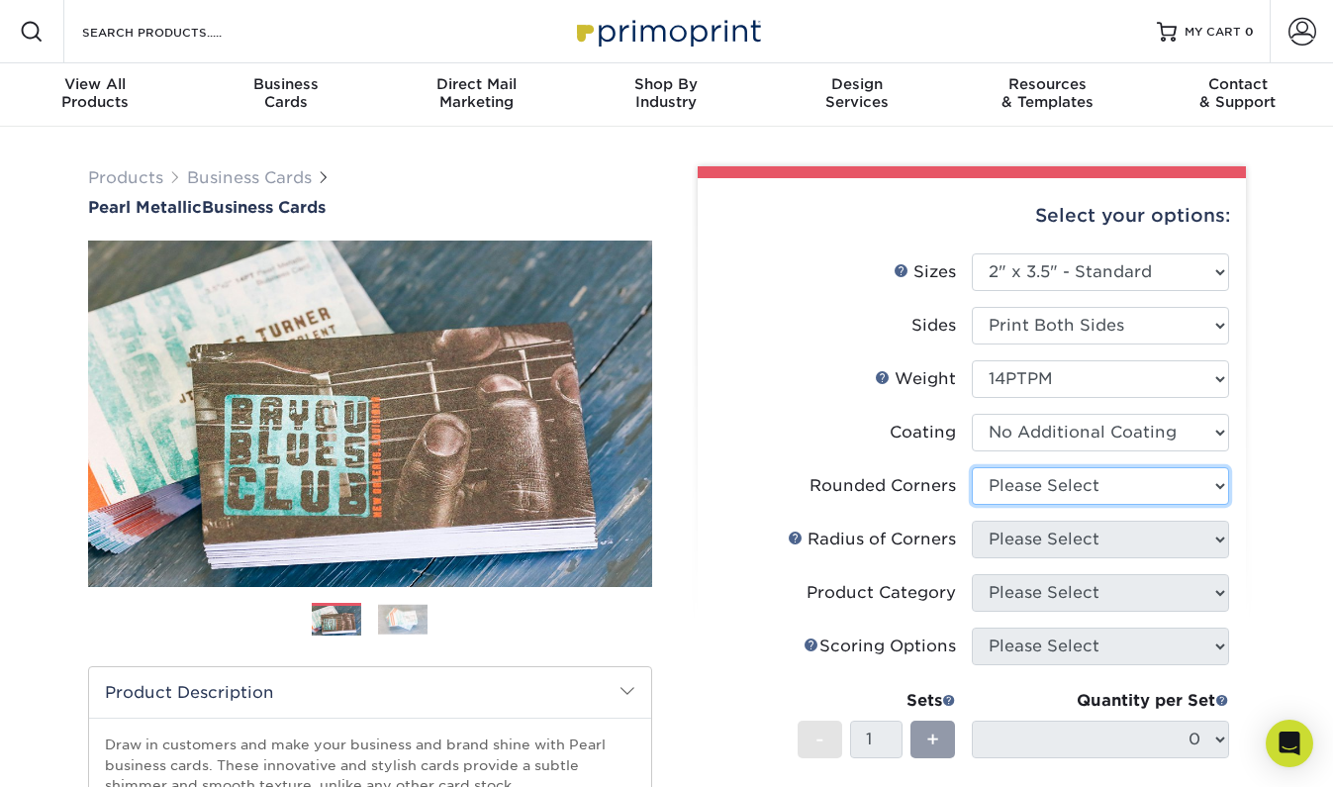
select select "7672df9e-0e0a-464d-8e1f-920c575e4da3"
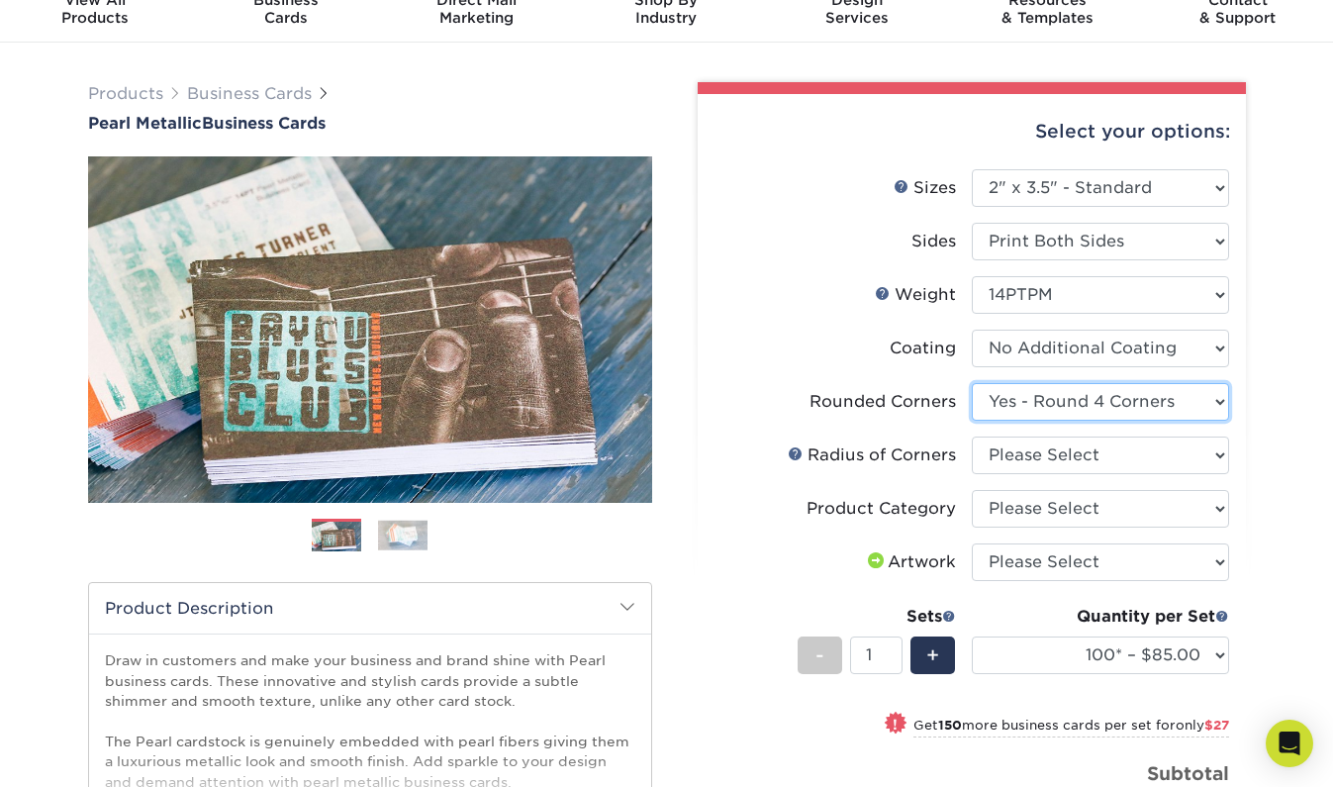
scroll to position [90, 0]
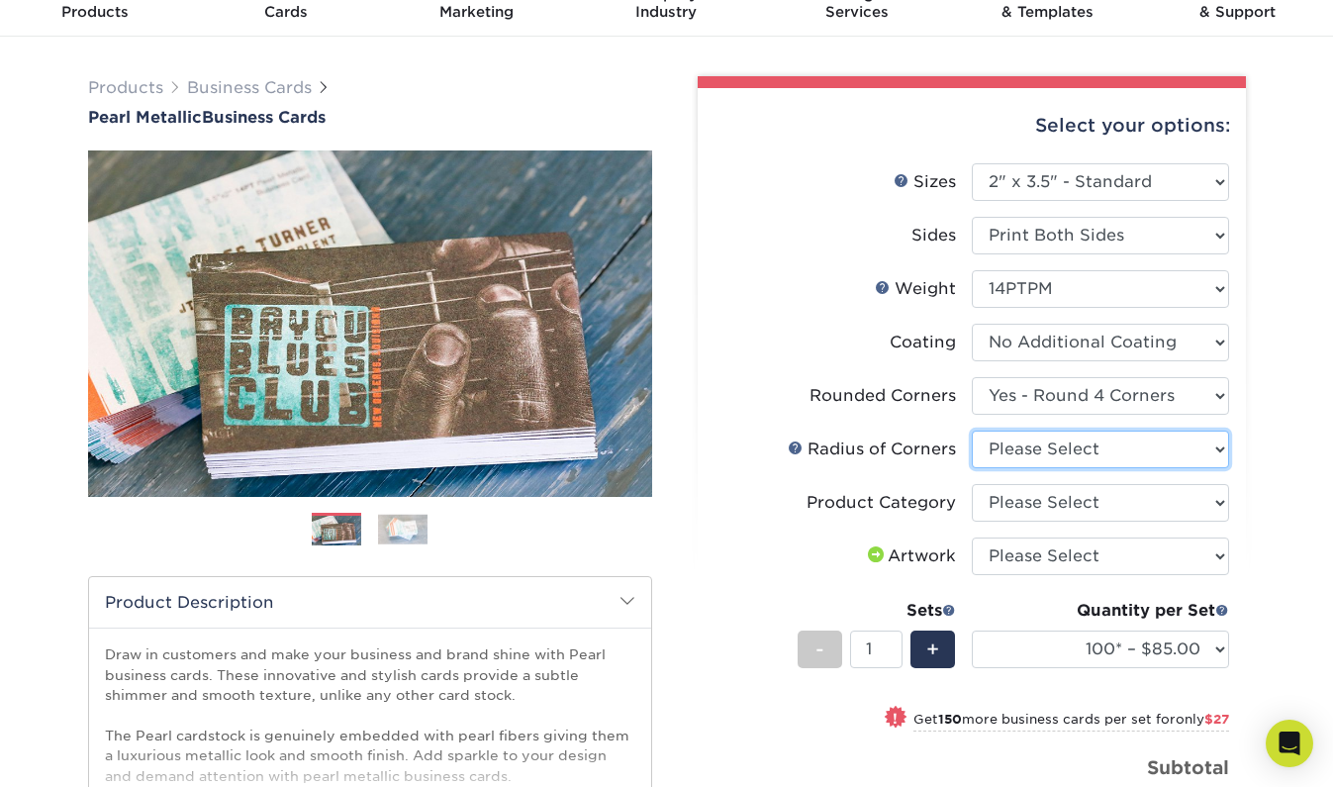
select select "589680c7-ee9a-431b-9d12-d7aeb1386a97"
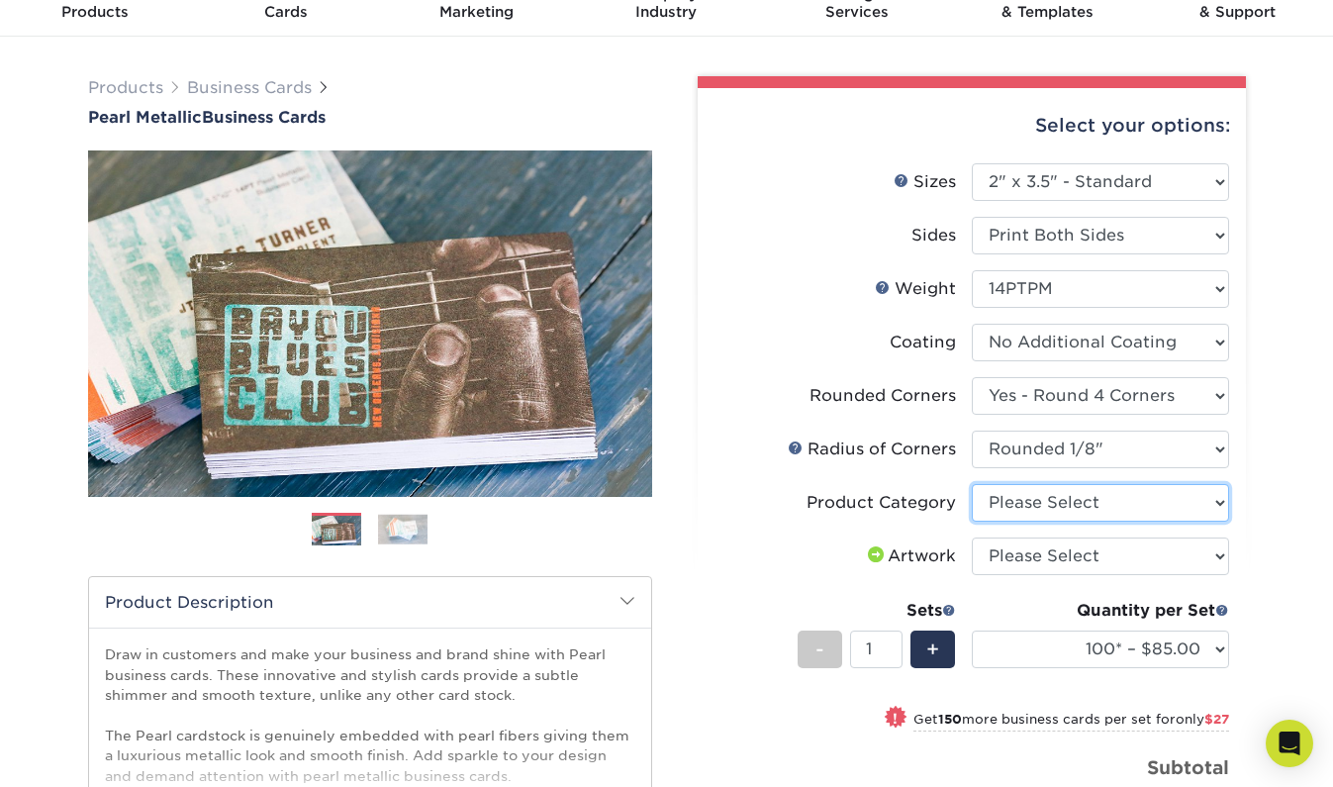
select select "3b5148f1-0588-4f88-a218-97bcfdce65c1"
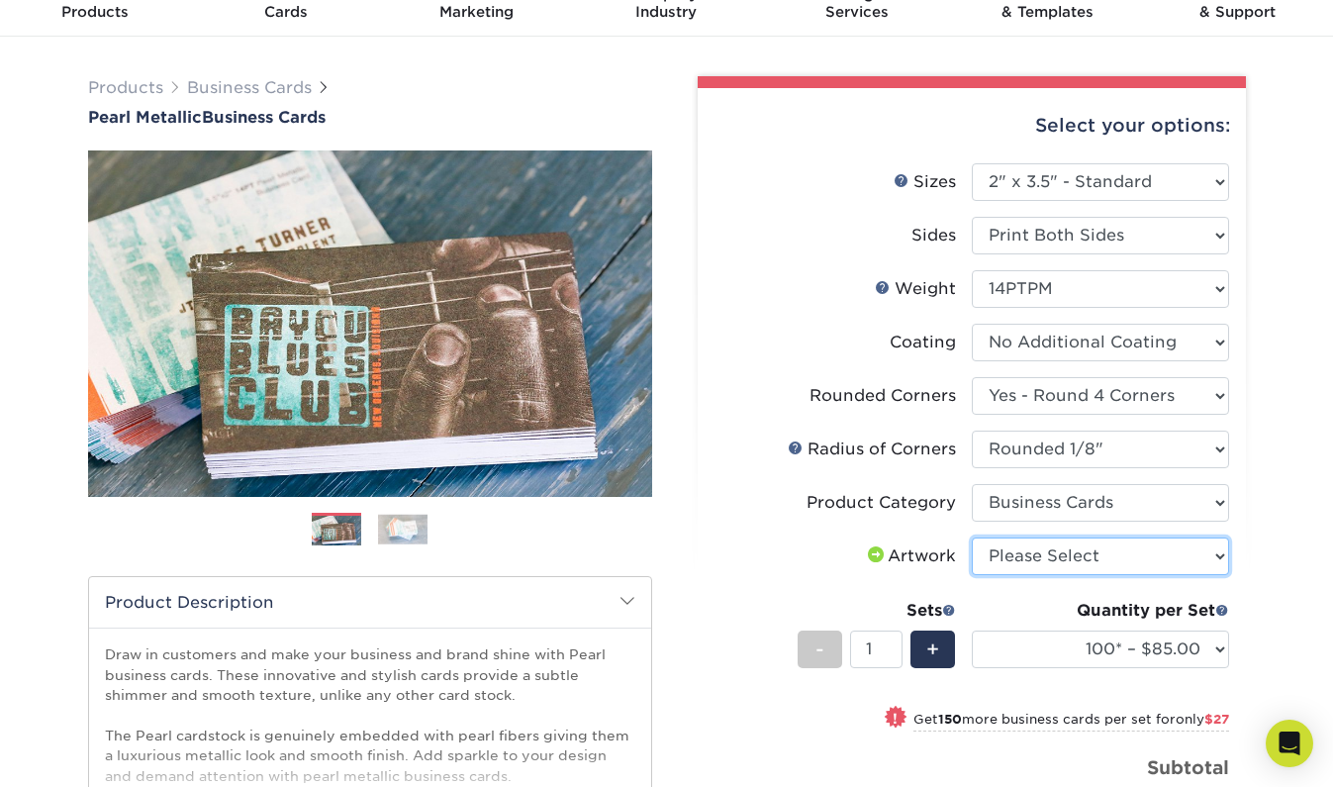
select select "upload"
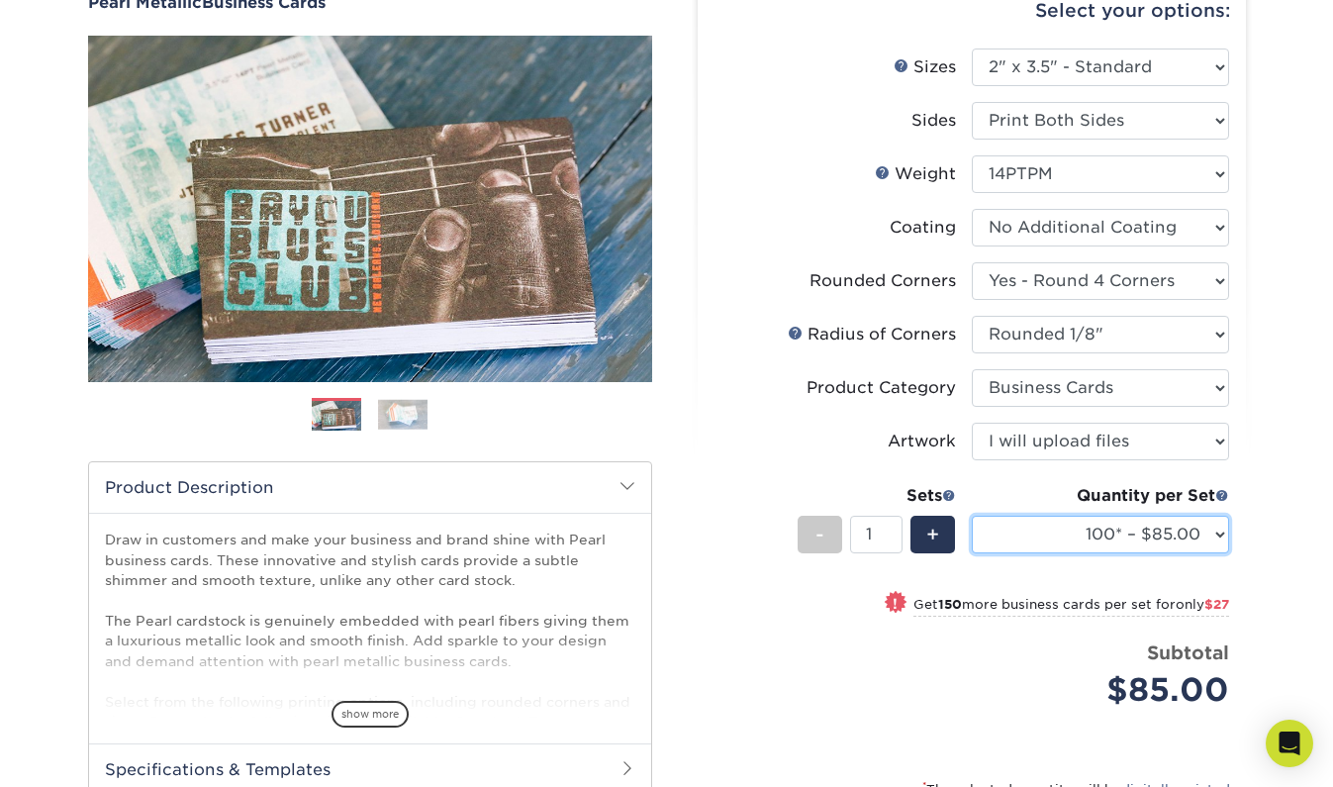
scroll to position [206, 0]
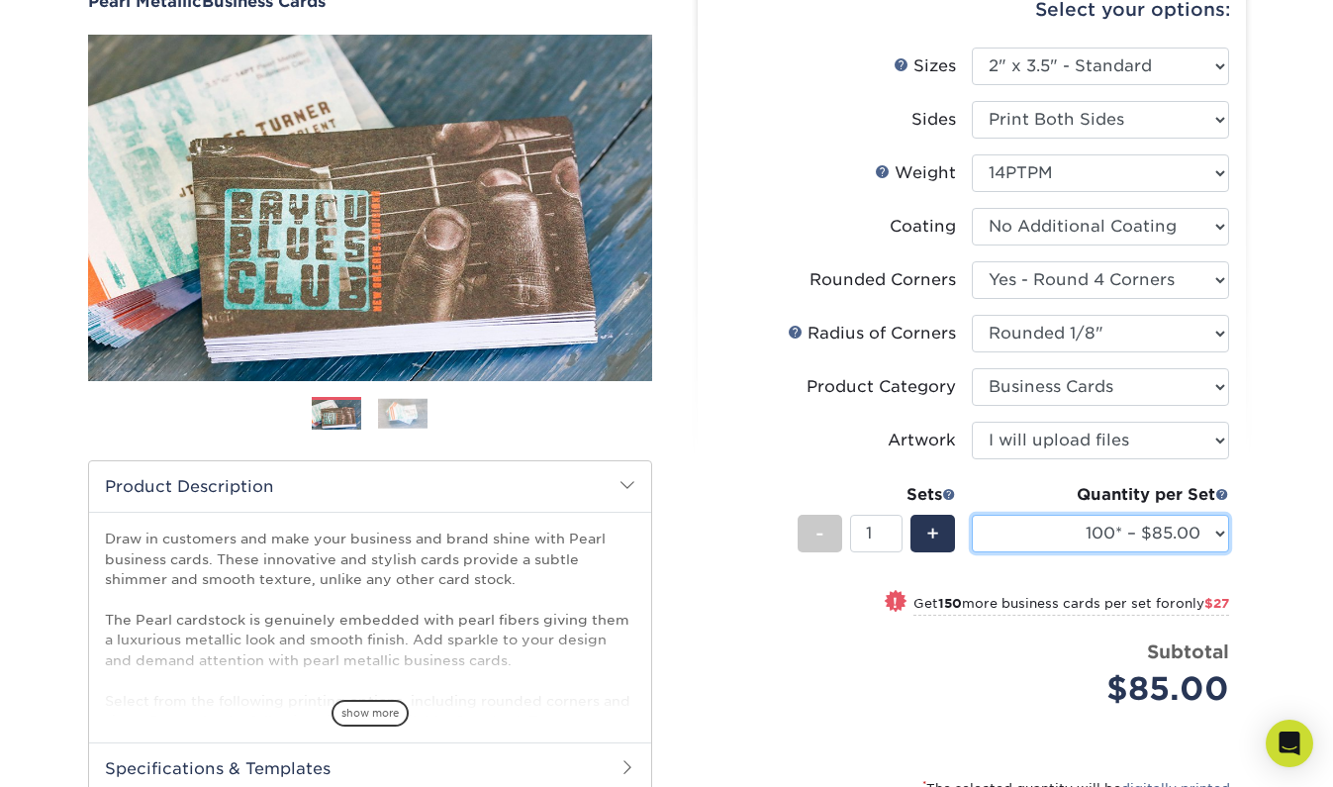
select select "250* – $112.00"
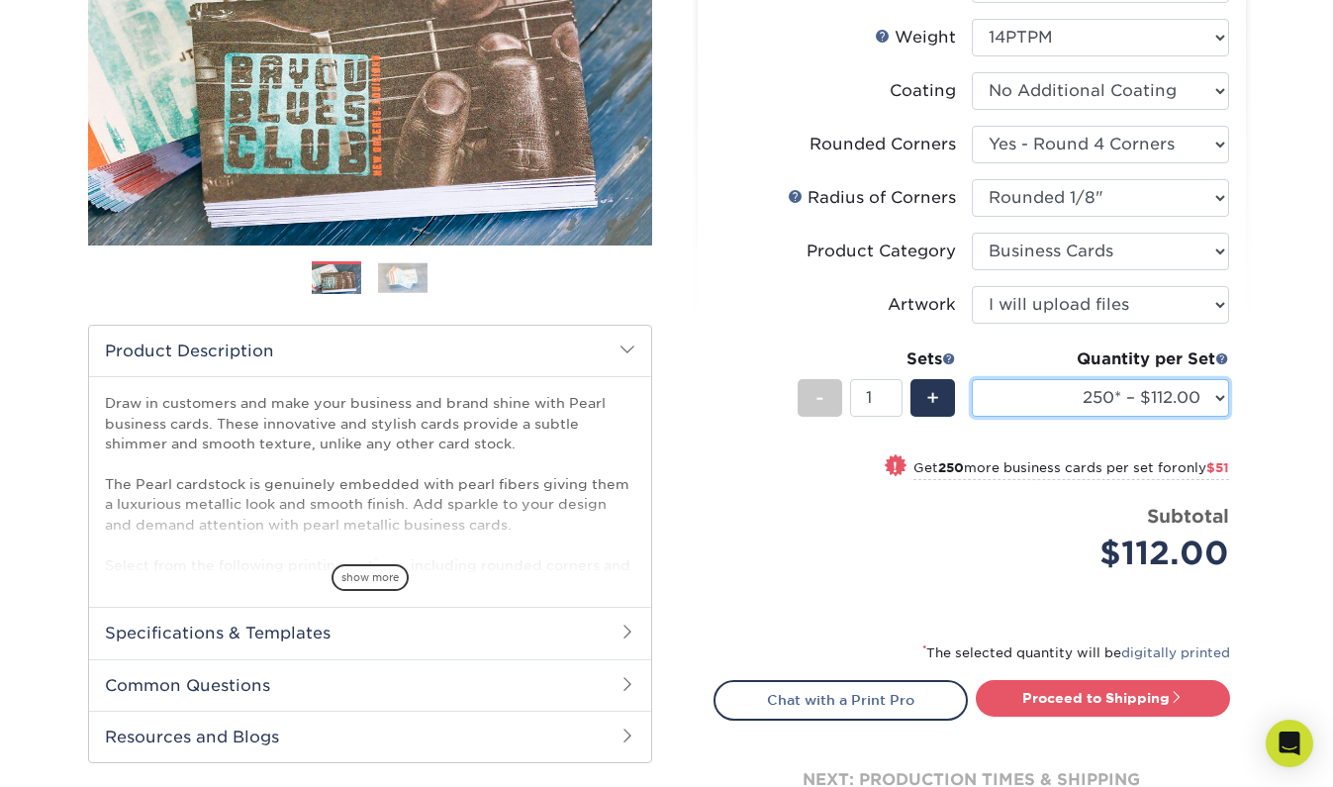
scroll to position [346, 0]
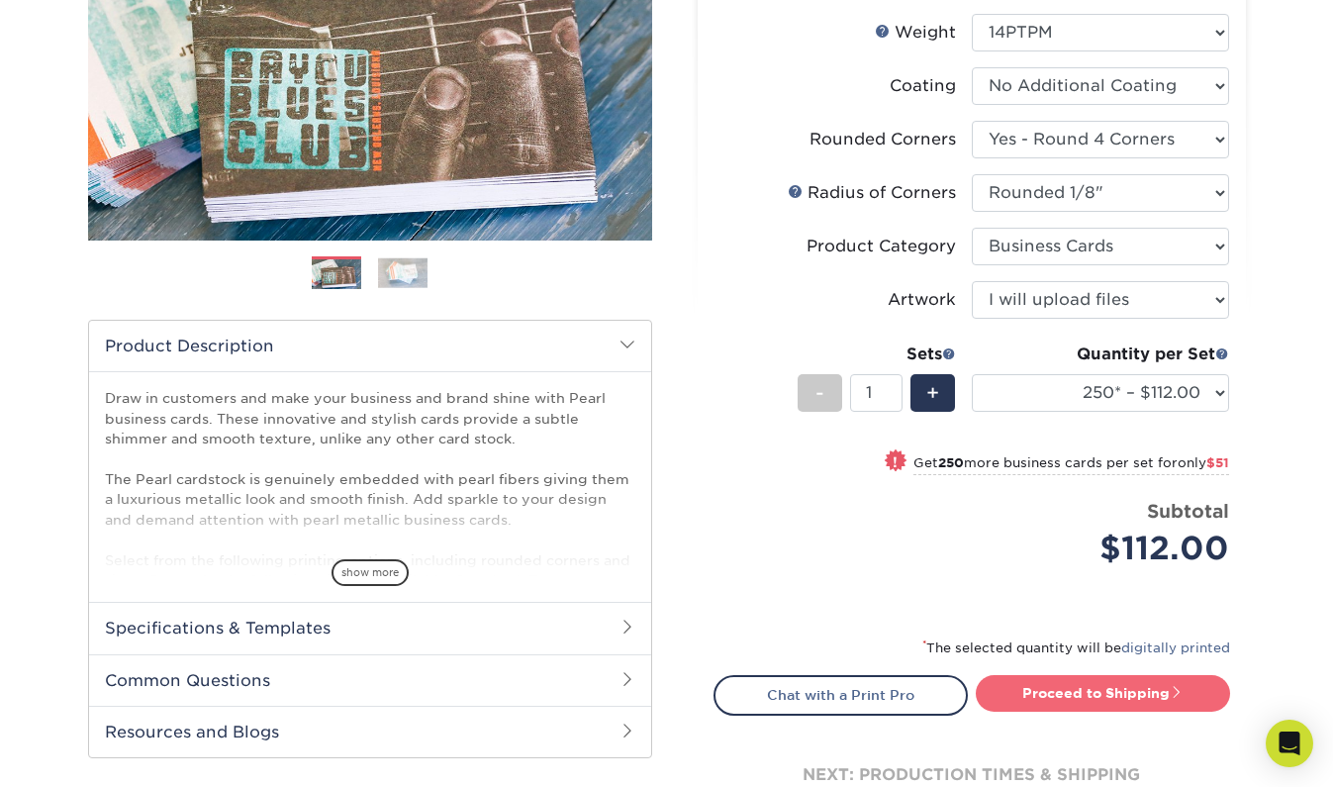
click at [1060, 683] on link "Proceed to Shipping" at bounding box center [1103, 693] width 254 height 36
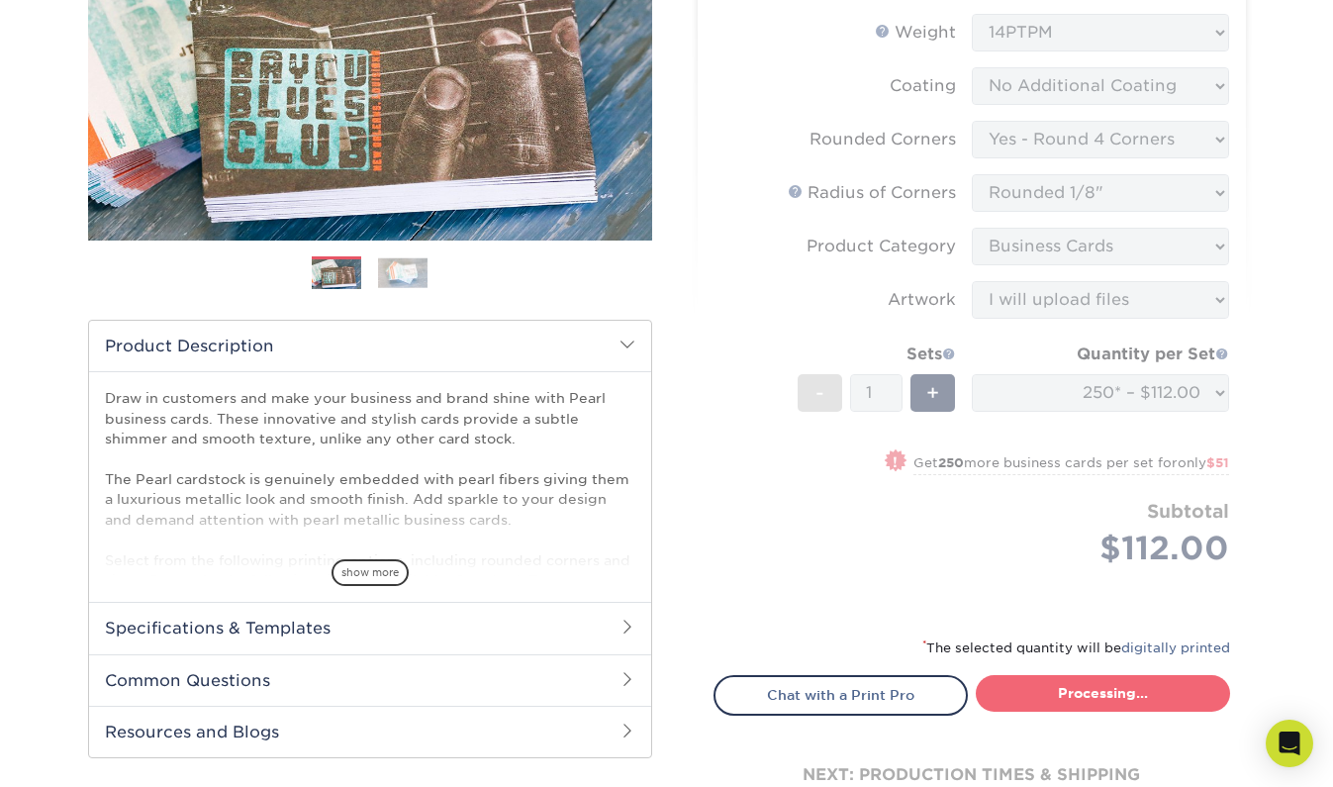
type input "Set 1"
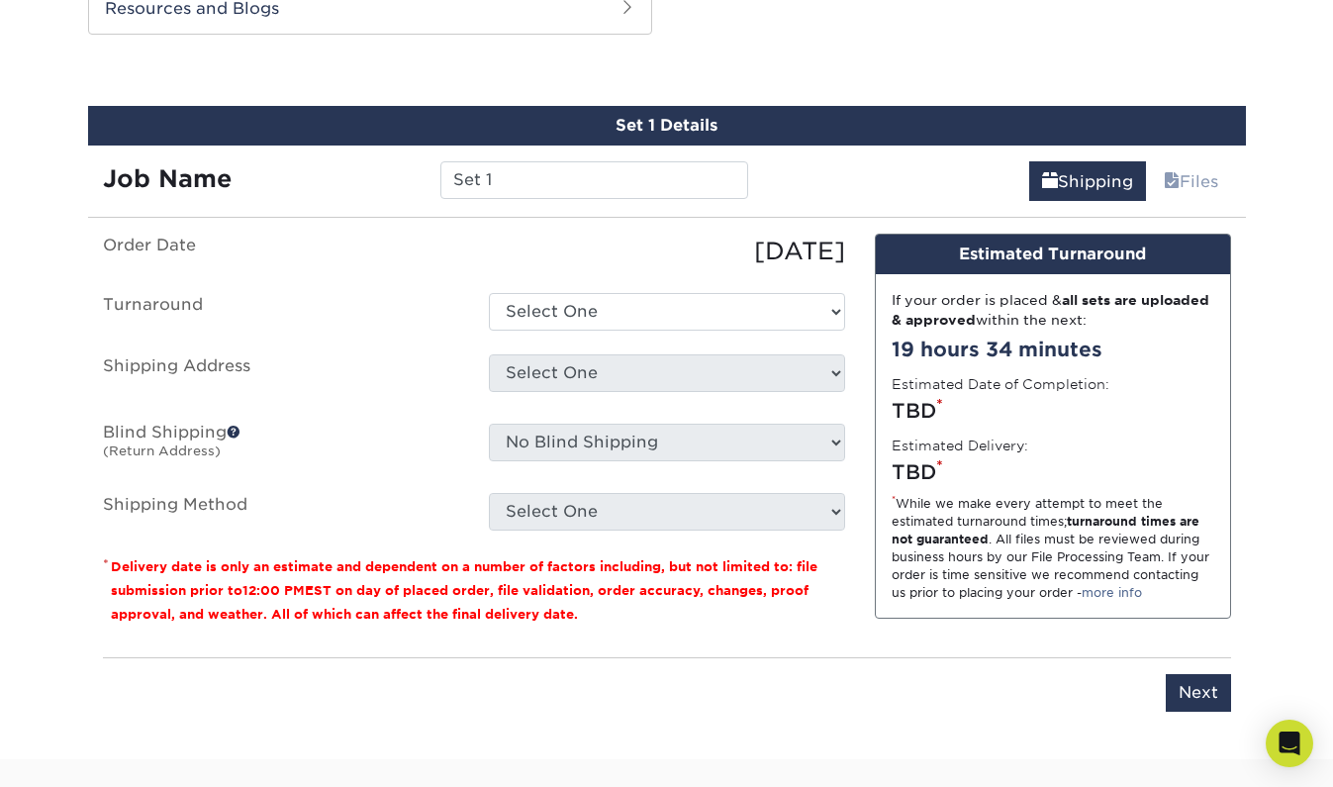
scroll to position [1074, 0]
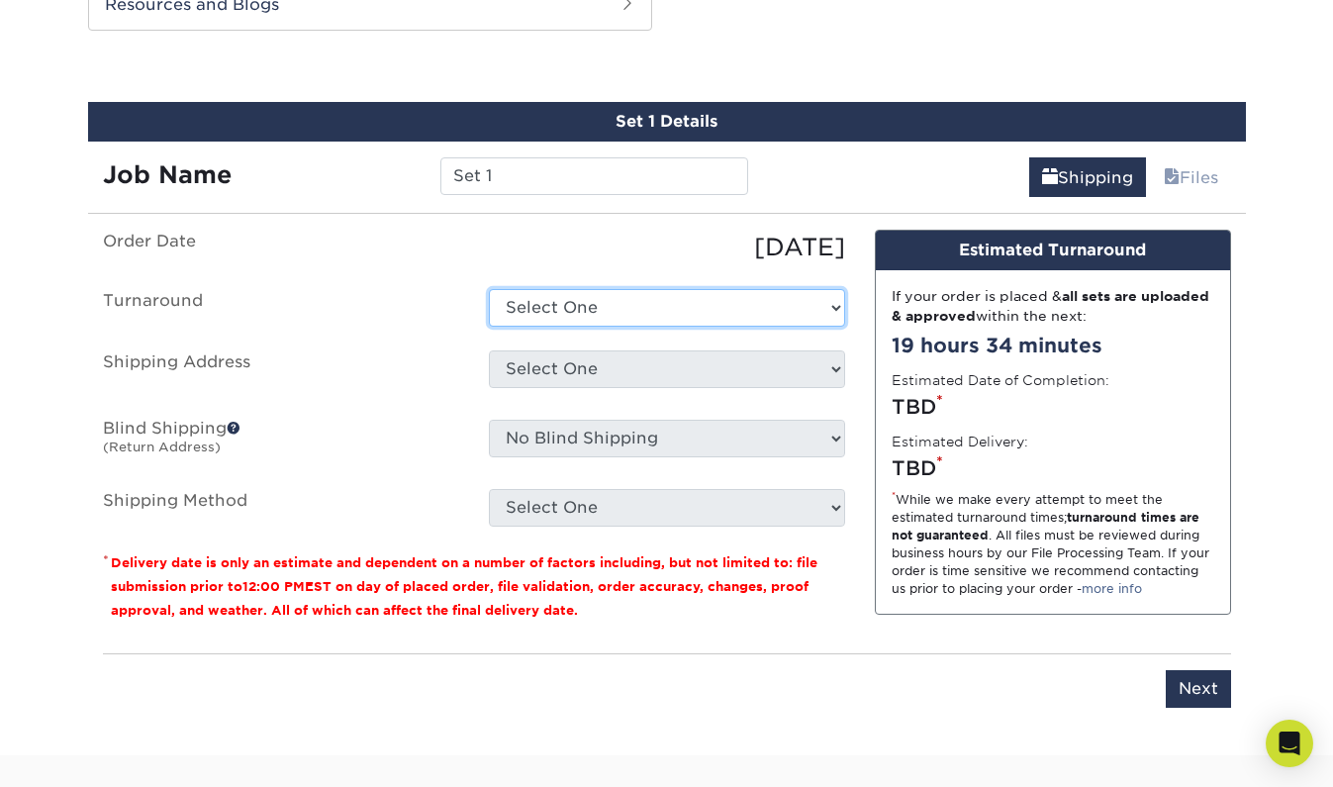
select select "1fd75b83-2822-4be5-a165-43ded0ed388f"
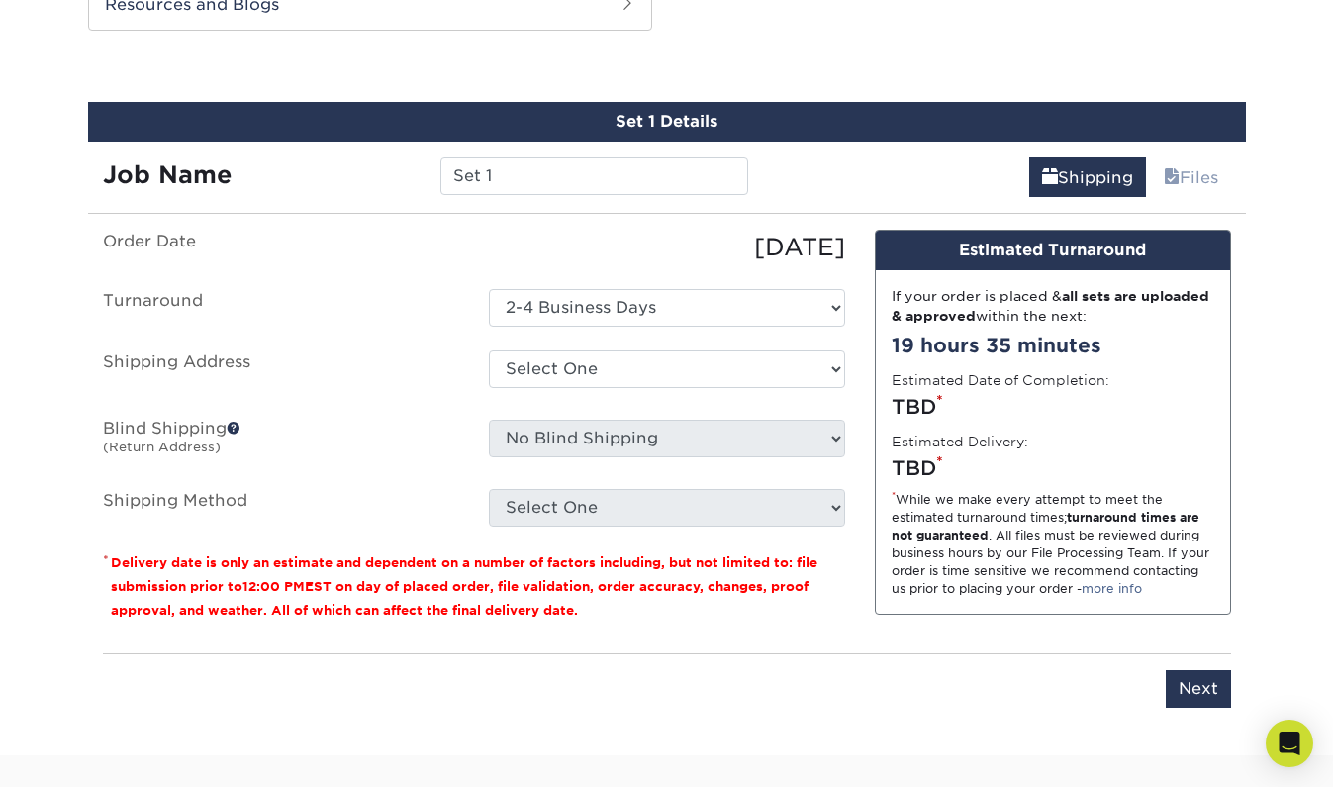
click at [235, 425] on span at bounding box center [234, 428] width 14 height 14
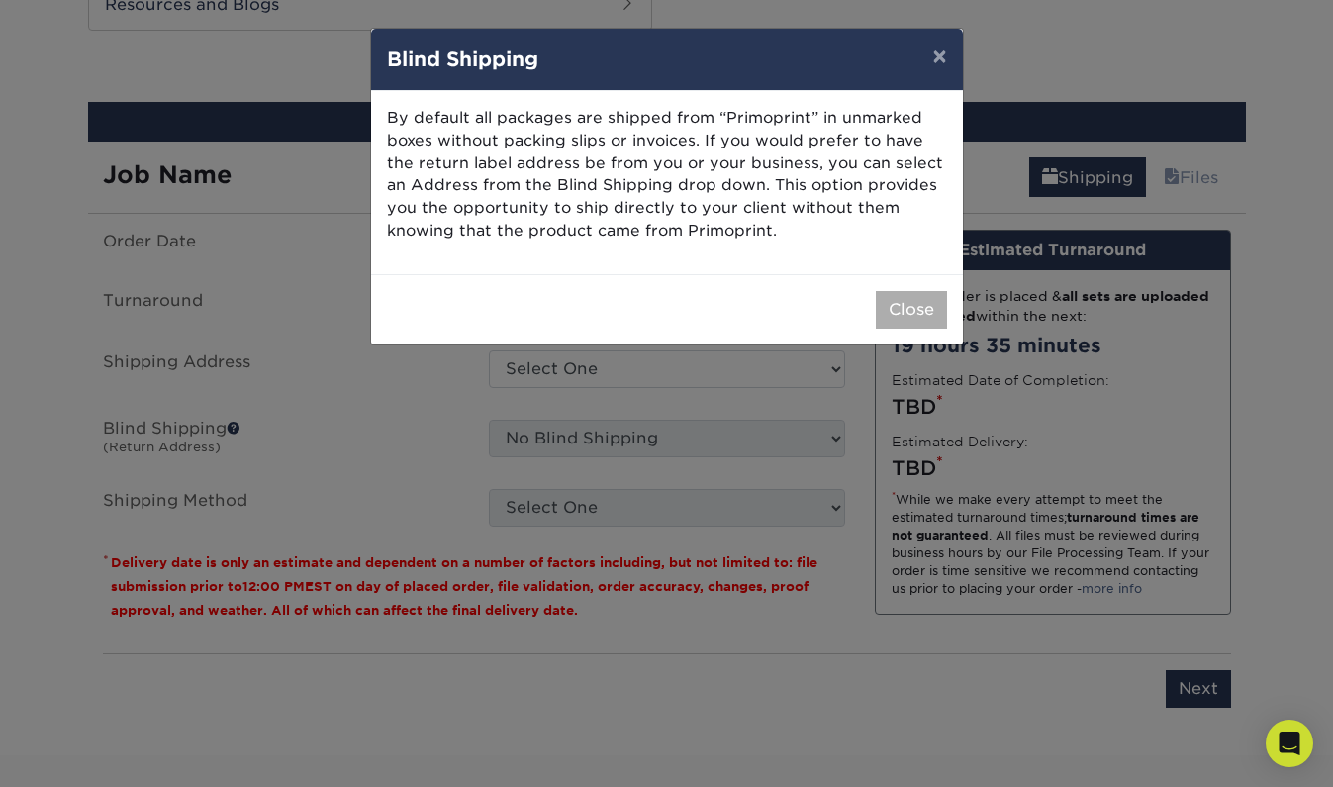
click at [901, 303] on button "Close" at bounding box center [911, 310] width 71 height 38
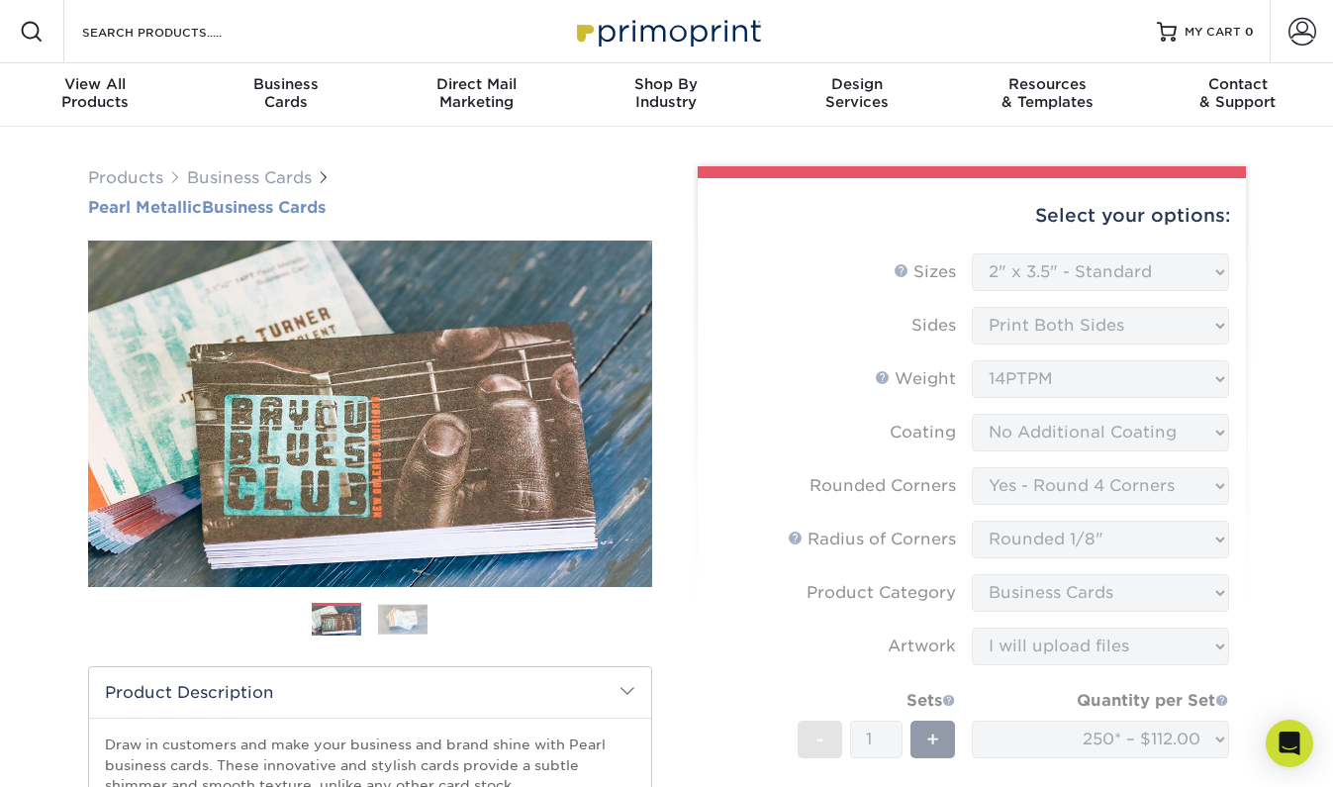
scroll to position [0, 0]
